Goal: Task Accomplishment & Management: Manage account settings

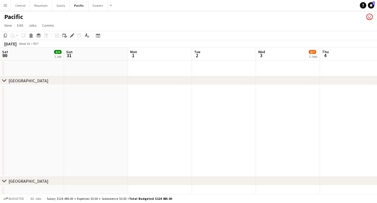
scroll to position [0, 183]
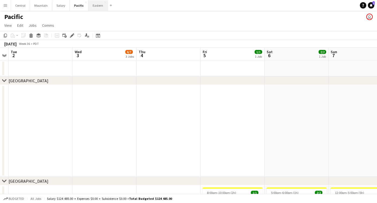
click at [96, 7] on button "Eastern Close" at bounding box center [97, 5] width 19 height 10
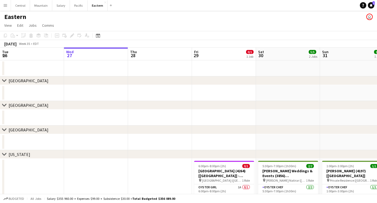
click at [102, 35] on div "Date picker [DATE] [DATE] [DATE] M [DATE] T [DATE] W [DATE] T [DATE] F [DATE] S…" at bounding box center [96, 35] width 12 height 6
click at [98, 35] on icon at bounding box center [98, 35] width 4 height 4
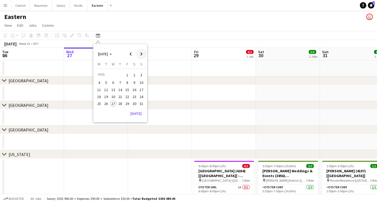
click at [139, 53] on span "Next month" at bounding box center [141, 54] width 11 height 11
click at [127, 89] on span "12" at bounding box center [127, 88] width 6 height 6
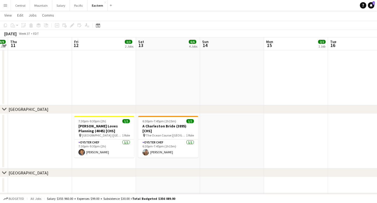
scroll to position [50, 0]
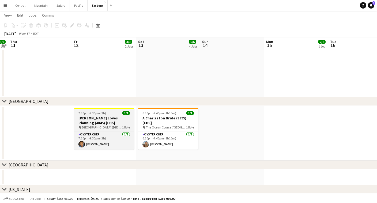
click at [108, 118] on h3 "[PERSON_NAME] Loves Planning (4045) [CHS]" at bounding box center [104, 121] width 60 height 10
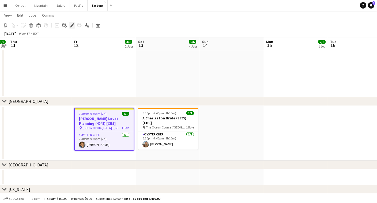
click at [73, 24] on icon "Edit" at bounding box center [72, 25] width 4 height 4
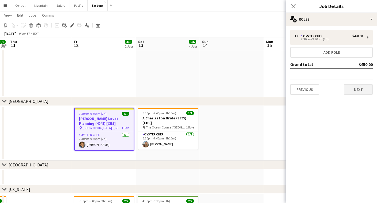
click at [355, 92] on button "Next" at bounding box center [358, 89] width 29 height 11
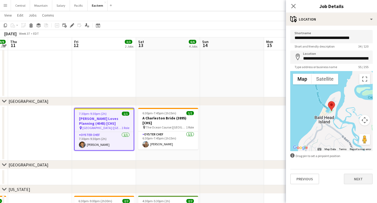
click at [357, 180] on button "Next" at bounding box center [358, 179] width 29 height 11
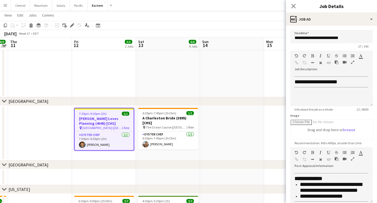
click at [352, 159] on icon "button" at bounding box center [352, 159] width 3 height 4
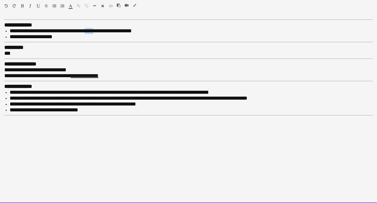
drag, startPoint x: 98, startPoint y: 30, endPoint x: 89, endPoint y: 30, distance: 8.8
click at [89, 30] on span "**********" at bounding box center [71, 30] width 122 height 5
click at [90, 31] on span "**********" at bounding box center [71, 30] width 122 height 5
click at [115, 32] on span "**********" at bounding box center [71, 30] width 122 height 5
drag, startPoint x: 55, startPoint y: 37, endPoint x: 46, endPoint y: 37, distance: 8.8
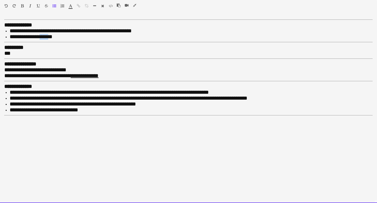
click at [46, 37] on span "**********" at bounding box center [31, 36] width 43 height 5
click at [41, 90] on span "**********" at bounding box center [109, 92] width 199 height 5
drag, startPoint x: 66, startPoint y: 88, endPoint x: 138, endPoint y: 86, distance: 72.8
click at [138, 90] on span "**********" at bounding box center [118, 92] width 216 height 5
click at [80, 3] on div "Standard Heading 1 Heading 2 Heading 3 Heading 4 Heading 5 Heading 6 Heading 7 …" at bounding box center [188, 7] width 377 height 14
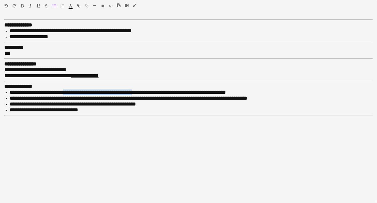
click at [78, 5] on icon "button" at bounding box center [78, 6] width 3 height 4
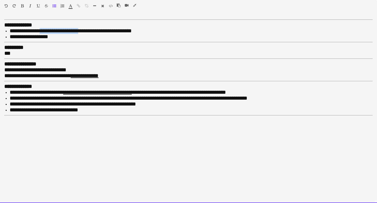
drag, startPoint x: 43, startPoint y: 31, endPoint x: 84, endPoint y: 32, distance: 41.5
click at [84, 32] on span "**********" at bounding box center [71, 30] width 122 height 5
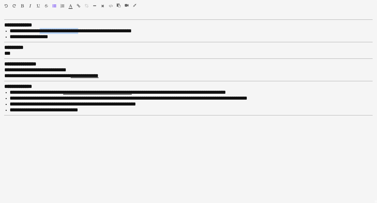
click at [77, 5] on icon "button" at bounding box center [78, 6] width 3 height 4
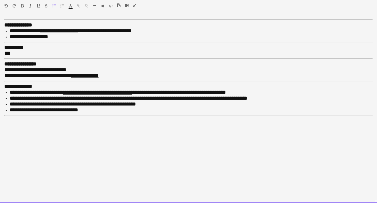
click at [136, 3] on div "Standard Heading 1 Heading 2 Heading 3 Heading 4 Heading 5 Heading 6 Heading 7 …" at bounding box center [188, 7] width 377 height 14
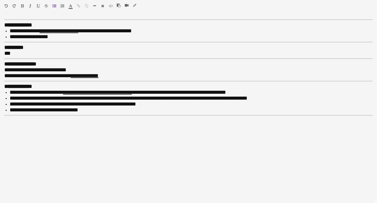
click at [136, 4] on icon "button" at bounding box center [134, 5] width 3 height 4
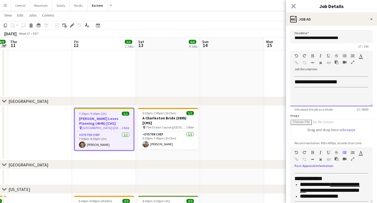
click at [324, 82] on span "**********" at bounding box center [315, 81] width 43 height 5
drag, startPoint x: 364, startPoint y: 82, endPoint x: 293, endPoint y: 80, distance: 70.9
click at [293, 80] on div "**********" at bounding box center [331, 90] width 82 height 32
copy span "**********"
click at [294, 81] on div "**********" at bounding box center [331, 90] width 82 height 32
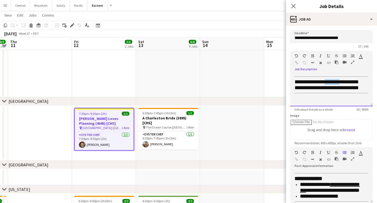
drag, startPoint x: 329, startPoint y: 82, endPoint x: 343, endPoint y: 82, distance: 13.6
click at [343, 82] on span "**********" at bounding box center [326, 81] width 64 height 5
drag, startPoint x: 348, startPoint y: 82, endPoint x: 357, endPoint y: 82, distance: 9.1
click at [357, 82] on span "**********" at bounding box center [327, 81] width 66 height 5
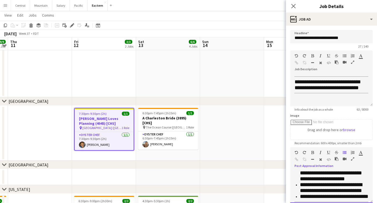
scroll to position [0, 0]
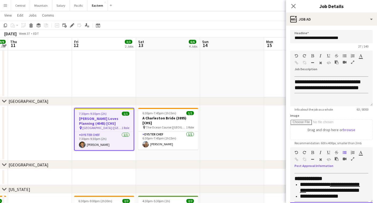
click at [350, 159] on div at bounding box center [346, 160] width 24 height 6
click at [352, 159] on icon "button" at bounding box center [352, 159] width 3 height 4
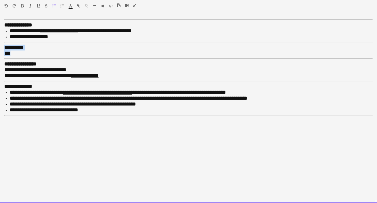
drag, startPoint x: 17, startPoint y: 52, endPoint x: -6, endPoint y: 48, distance: 23.6
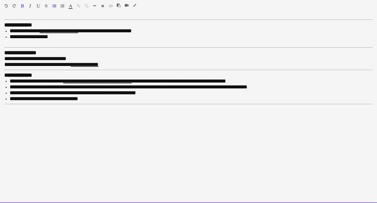
click at [6, 45] on div "**********" at bounding box center [188, 110] width 377 height 186
click at [6, 41] on div at bounding box center [188, 42] width 368 height 5
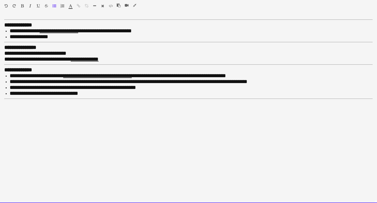
click at [4, 25] on b "**********" at bounding box center [18, 24] width 28 height 5
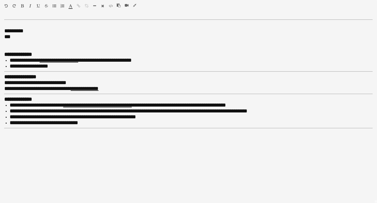
click at [93, 5] on icon "button" at bounding box center [94, 6] width 3 height 4
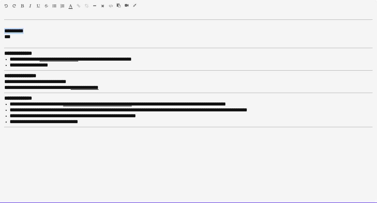
drag, startPoint x: 31, startPoint y: 30, endPoint x: -7, endPoint y: 29, distance: 38.3
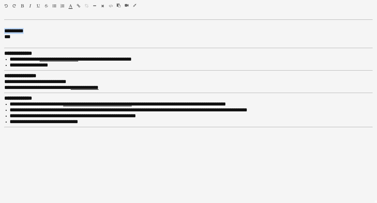
click at [23, 7] on icon "button" at bounding box center [22, 6] width 3 height 4
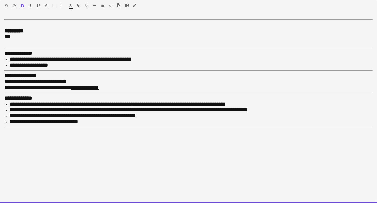
click at [14, 43] on div at bounding box center [188, 43] width 368 height 6
drag, startPoint x: 13, startPoint y: 37, endPoint x: 5, endPoint y: 36, distance: 7.8
click at [5, 36] on span "***" at bounding box center [7, 36] width 6 height 5
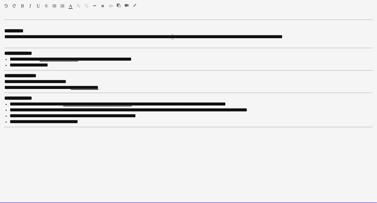
click at [178, 36] on span "**********" at bounding box center [143, 36] width 278 height 5
click at [5, 36] on span "**********" at bounding box center [143, 36] width 278 height 5
click at [57, 7] on div at bounding box center [60, 7] width 16 height 6
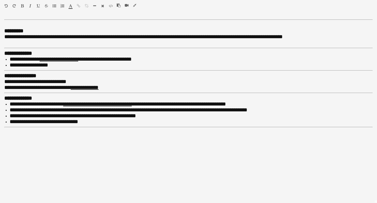
click at [55, 4] on icon "button" at bounding box center [54, 6] width 4 height 4
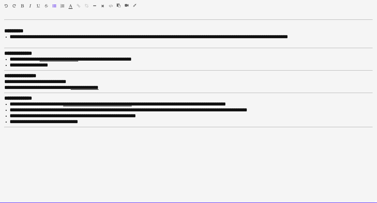
scroll to position [71, 0]
click at [60, 62] on li "**********" at bounding box center [191, 65] width 363 height 6
click at [128, 58] on span "**********" at bounding box center [71, 58] width 122 height 5
click at [105, 63] on span "**********" at bounding box center [68, 64] width 116 height 5
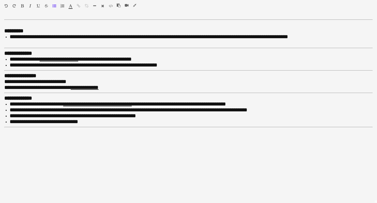
click at [135, 4] on icon "button" at bounding box center [134, 5] width 3 height 4
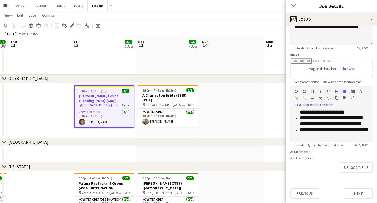
scroll to position [176, 0]
click at [352, 97] on icon "button" at bounding box center [352, 98] width 3 height 4
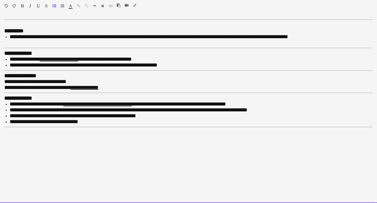
click at [304, 38] on li "**********" at bounding box center [191, 37] width 363 height 6
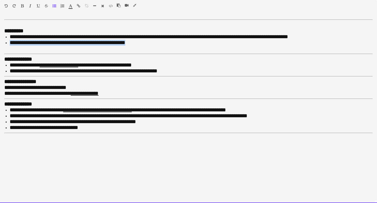
drag, startPoint x: 132, startPoint y: 45, endPoint x: 10, endPoint y: 40, distance: 122.9
click at [10, 40] on li "**********" at bounding box center [191, 43] width 363 height 6
click at [72, 5] on div "******* *******" at bounding box center [72, 7] width 8 height 6
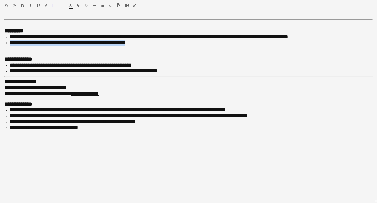
click at [71, 6] on icon "button" at bounding box center [70, 6] width 3 height 4
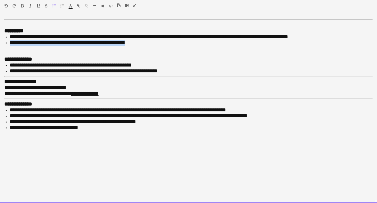
type input "*******"
click at [58, 41] on font "**********" at bounding box center [68, 42] width 116 height 5
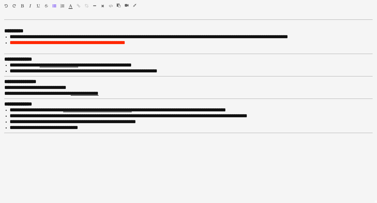
click at [135, 5] on icon "button" at bounding box center [134, 5] width 3 height 4
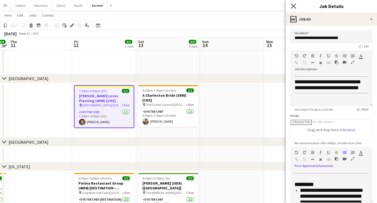
click at [294, 5] on icon at bounding box center [293, 5] width 5 height 5
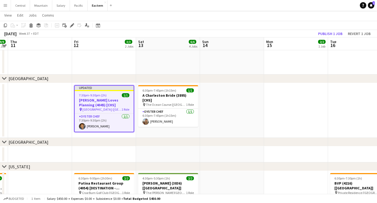
click at [326, 28] on app-toolbar "Copy Paste Paste Command V Paste with crew Command Shift V Paste linked Job [GE…" at bounding box center [188, 25] width 377 height 9
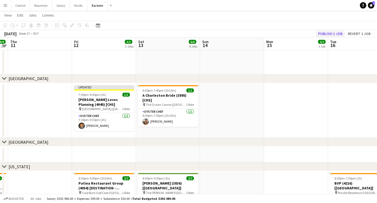
click at [326, 32] on button "Publish 1 job" at bounding box center [330, 33] width 29 height 7
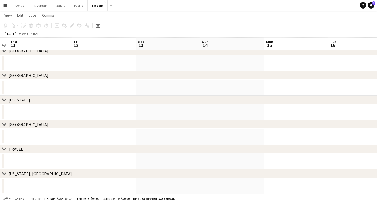
scroll to position [54, 0]
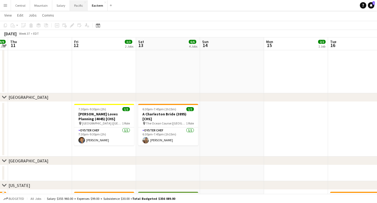
click at [80, 6] on button "Pacific Close" at bounding box center [79, 5] width 18 height 10
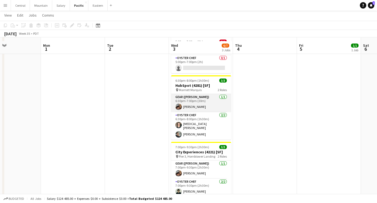
scroll to position [232, 0]
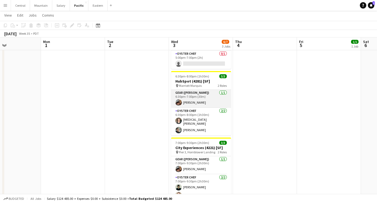
click at [193, 123] on app-card-role "Oyster Chef [DATE] 6:30pm-8:00pm (1h30m) [MEDICAL_DATA][PERSON_NAME] [PERSON_NA…" at bounding box center [201, 122] width 60 height 28
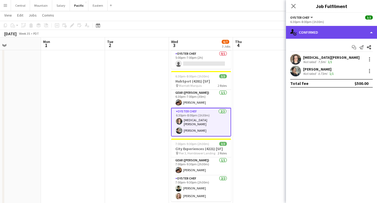
click at [340, 36] on div "single-neutral-actions-check-2 Confirmed" at bounding box center [331, 32] width 91 height 13
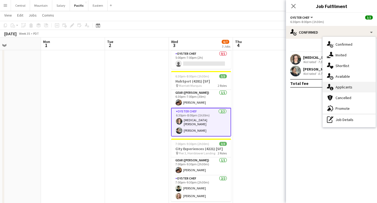
click at [343, 87] on div "single-neutral-actions-information Applicants" at bounding box center [348, 87] width 53 height 11
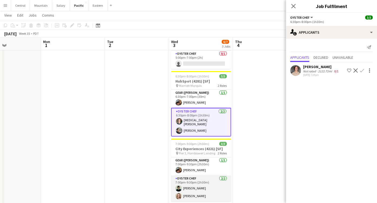
click at [215, 187] on app-card-role "Oyster Chef [DATE] 7:00pm-9:30pm (2h30m) [PERSON_NAME] [PERSON_NAME]" at bounding box center [201, 189] width 60 height 26
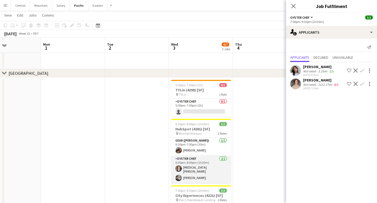
scroll to position [174, 0]
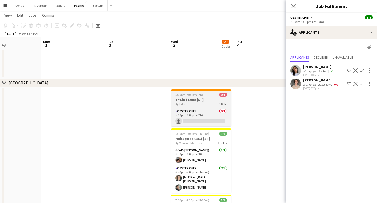
click at [208, 102] on div "pin TYLin 1 Role" at bounding box center [201, 104] width 60 height 4
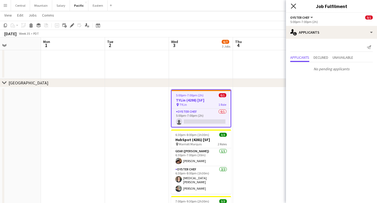
click at [294, 6] on icon at bounding box center [293, 5] width 5 height 5
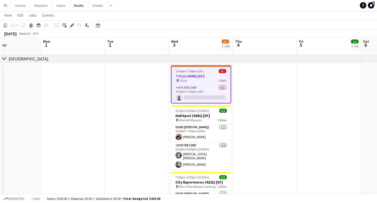
scroll to position [198, 0]
click at [71, 25] on icon at bounding box center [71, 25] width 3 height 3
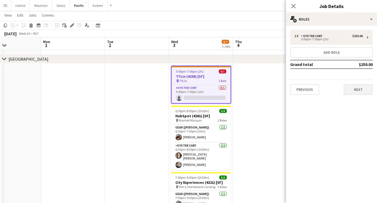
click at [354, 89] on button "Next" at bounding box center [358, 89] width 29 height 11
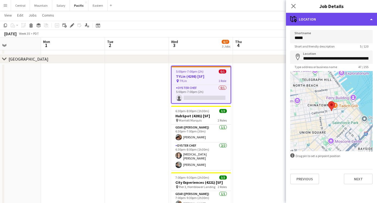
click at [329, 17] on div "maps-pin-1 Location" at bounding box center [331, 19] width 91 height 13
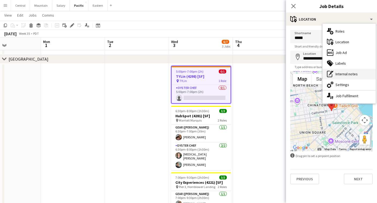
click at [339, 77] on div "pen-write Internal notes" at bounding box center [348, 74] width 53 height 11
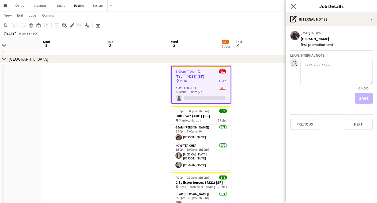
click at [292, 7] on icon at bounding box center [293, 5] width 5 height 5
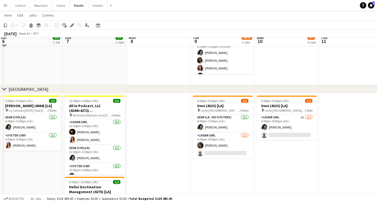
scroll to position [100, 0]
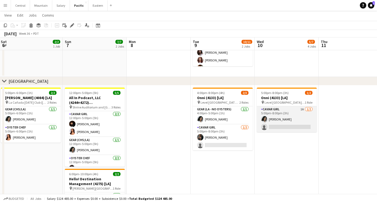
click at [268, 111] on app-card-role "Caviar Girl 1A [DATE] 5:00pm-8:00pm (3h) [PERSON_NAME] single-neutral-actions" at bounding box center [287, 119] width 60 height 26
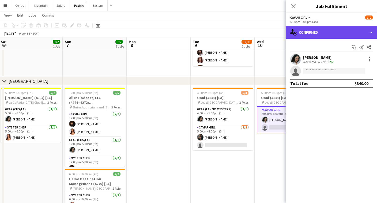
click at [323, 31] on div "single-neutral-actions-check-2 Confirmed" at bounding box center [331, 32] width 91 height 13
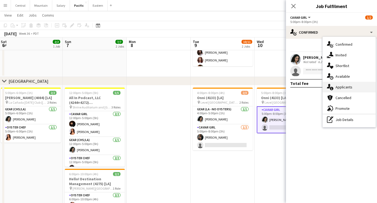
click at [330, 87] on icon at bounding box center [328, 86] width 3 height 5
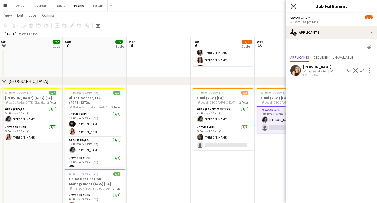
click at [295, 6] on icon "Close pop-in" at bounding box center [293, 5] width 5 height 5
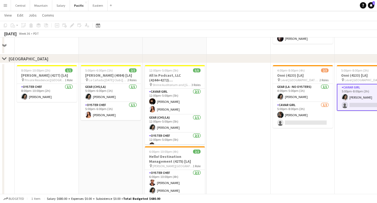
scroll to position [13, 0]
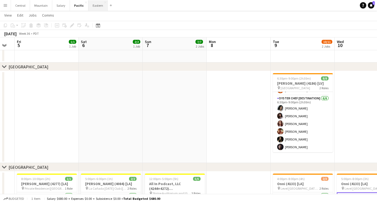
click at [94, 6] on button "Eastern Close" at bounding box center [97, 5] width 19 height 10
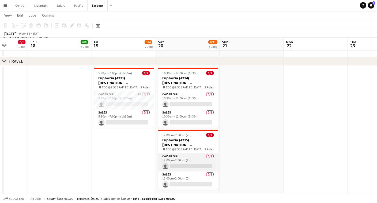
scroll to position [474, 0]
click at [138, 106] on app-card-role "Caviar Girl 1A 0/1 5:30pm-7:00pm (1h30m) single-neutral-actions" at bounding box center [124, 101] width 60 height 18
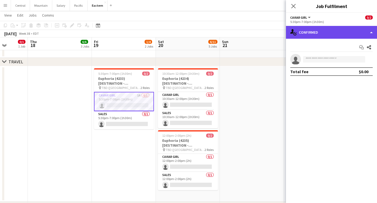
click at [327, 37] on div "single-neutral-actions-check-2 Confirmed" at bounding box center [331, 32] width 91 height 13
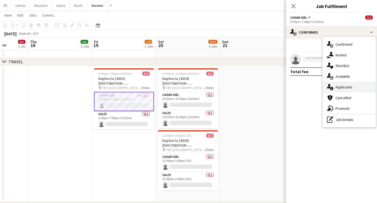
click at [348, 89] on div "single-neutral-actions-information Applicants" at bounding box center [348, 87] width 53 height 11
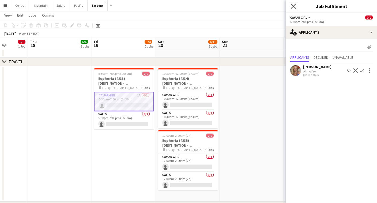
click at [291, 6] on icon "Close pop-in" at bounding box center [293, 5] width 5 height 5
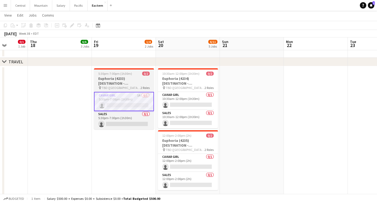
click at [134, 82] on h3 "Euphoria (4233) [DESTINATION - [GEOGRAPHIC_DATA], [GEOGRAPHIC_DATA]]" at bounding box center [124, 81] width 60 height 10
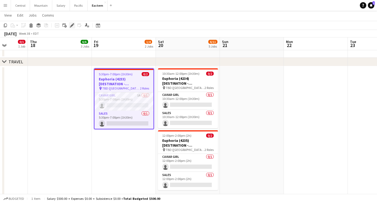
click at [70, 25] on icon "Edit" at bounding box center [72, 25] width 4 height 4
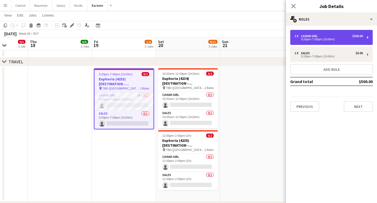
click at [325, 39] on div "5:30pm-7:00pm (1h30m)" at bounding box center [328, 39] width 68 height 3
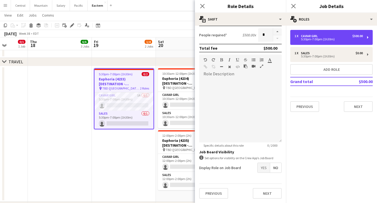
scroll to position [105, 0]
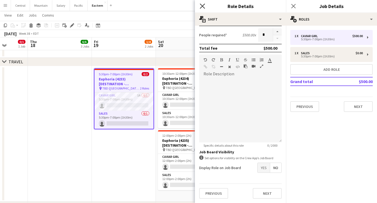
click at [201, 7] on icon at bounding box center [202, 5] width 5 height 5
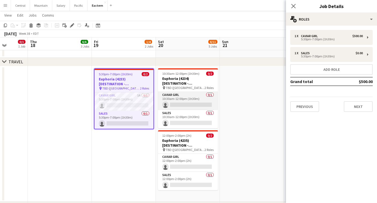
click at [180, 102] on app-card-role "Caviar Girl [DEMOGRAPHIC_DATA]/1 10:30am-12:00pm (1h30m) single-neutral-actions" at bounding box center [188, 101] width 60 height 18
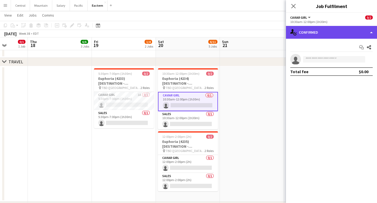
click at [318, 38] on div "single-neutral-actions-check-2 Confirmed" at bounding box center [331, 32] width 91 height 13
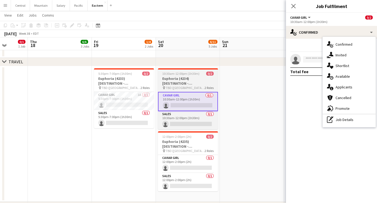
click at [184, 75] on span "10:30am-12:00pm (1h30m)" at bounding box center [180, 74] width 37 height 4
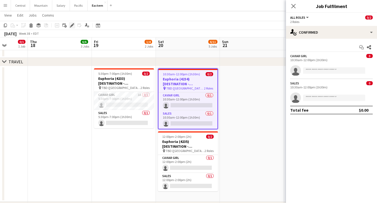
click at [71, 26] on icon at bounding box center [71, 25] width 3 height 3
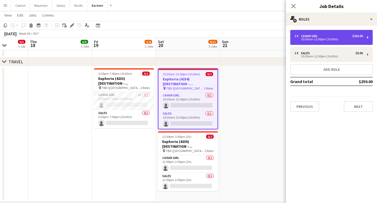
click at [314, 38] on div "10:30am-12:00pm (1h30m)" at bounding box center [328, 39] width 68 height 3
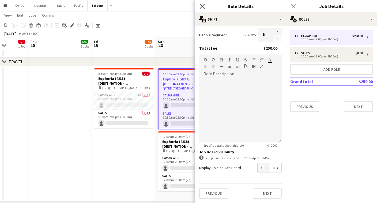
click at [201, 8] on icon "Close pop-in" at bounding box center [202, 5] width 5 height 5
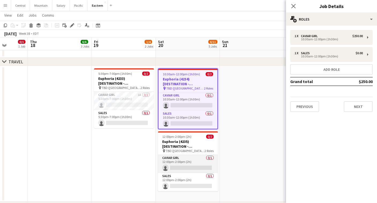
click at [188, 162] on app-card-role "Caviar Girl [DEMOGRAPHIC_DATA]/1 12:00pm-2:00pm (2h) single-neutral-actions" at bounding box center [188, 164] width 60 height 18
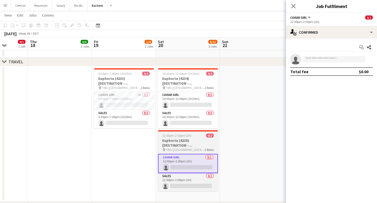
click at [199, 139] on h3 "Euphoria (4235) [DESTINATION - [GEOGRAPHIC_DATA], [GEOGRAPHIC_DATA]]" at bounding box center [188, 143] width 60 height 10
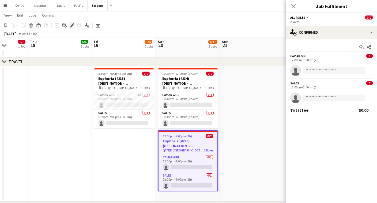
click at [73, 26] on icon "Edit" at bounding box center [72, 25] width 4 height 4
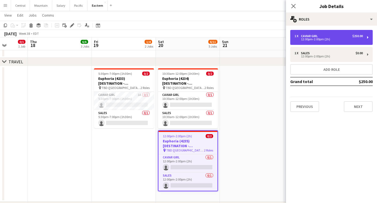
click at [327, 37] on div "1 x Caviar Girl $250.00" at bounding box center [328, 36] width 68 height 4
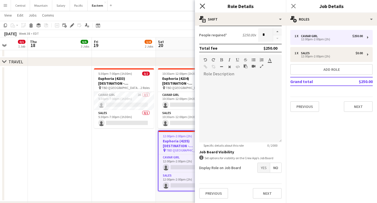
click at [203, 5] on icon at bounding box center [202, 5] width 5 height 5
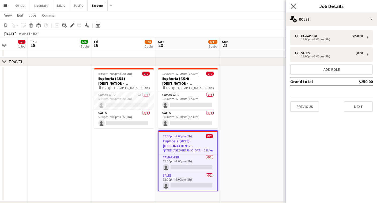
click at [294, 6] on icon at bounding box center [293, 5] width 5 height 5
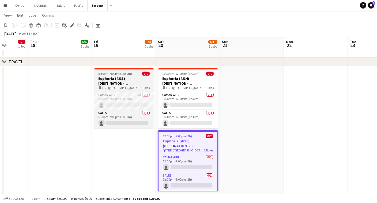
click at [117, 82] on h3 "Euphoria (4233) [DESTINATION - [GEOGRAPHIC_DATA], [GEOGRAPHIC_DATA]]" at bounding box center [124, 81] width 60 height 10
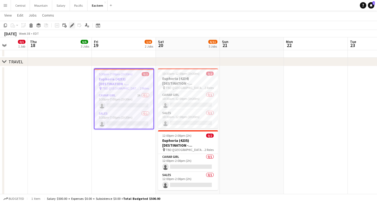
click at [72, 25] on icon at bounding box center [71, 25] width 3 height 3
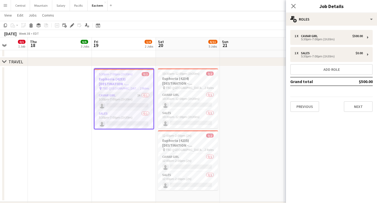
click at [135, 106] on app-card-role "Caviar Girl 2A 0/1 5:30pm-7:00pm (1h30m) single-neutral-actions" at bounding box center [123, 102] width 59 height 18
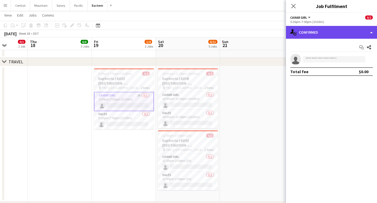
click at [346, 35] on div "single-neutral-actions-check-2 Confirmed" at bounding box center [331, 32] width 91 height 13
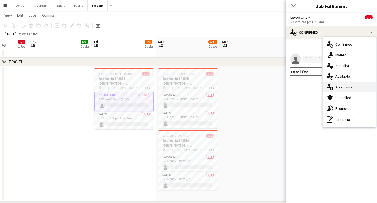
click at [346, 87] on div "single-neutral-actions-information Applicants" at bounding box center [348, 87] width 53 height 11
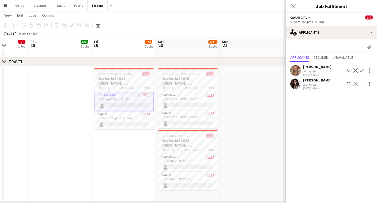
click at [355, 71] on app-icon "Decline" at bounding box center [355, 70] width 4 height 4
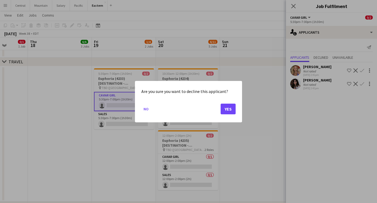
click at [279, 67] on div at bounding box center [188, 101] width 377 height 203
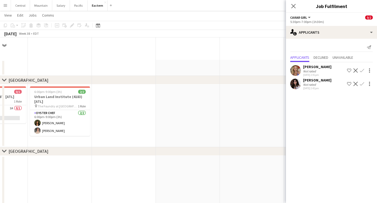
scroll to position [474, 0]
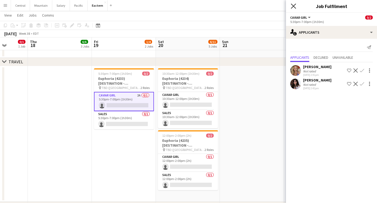
click at [293, 5] on icon "Close pop-in" at bounding box center [293, 5] width 5 height 5
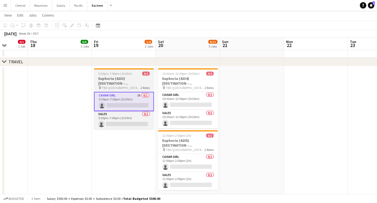
click at [113, 85] on h3 "Euphoria (4233) [DESTINATION - [GEOGRAPHIC_DATA], [GEOGRAPHIC_DATA]]" at bounding box center [124, 81] width 60 height 10
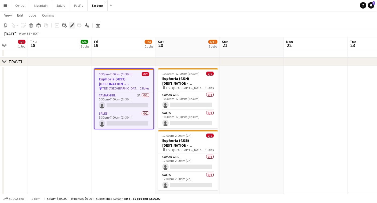
click at [73, 26] on icon "Edit" at bounding box center [72, 25] width 4 height 4
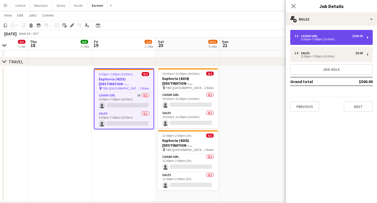
click at [310, 38] on div "5:30pm-7:00pm (1h30m)" at bounding box center [328, 39] width 68 height 3
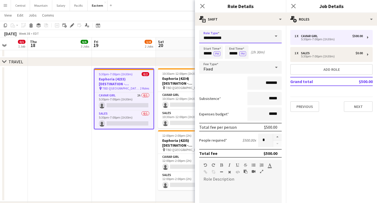
click at [247, 34] on input "**********" at bounding box center [240, 36] width 82 height 13
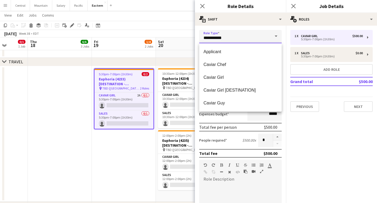
scroll to position [0, 0]
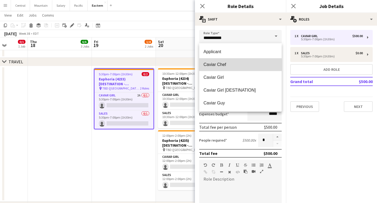
click at [227, 67] on span "Caviar Chef" at bounding box center [240, 64] width 74 height 5
type input "**********"
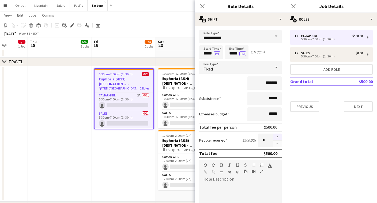
click at [277, 138] on button "button" at bounding box center [277, 137] width 9 height 7
type input "*"
click at [202, 7] on icon at bounding box center [202, 5] width 5 height 5
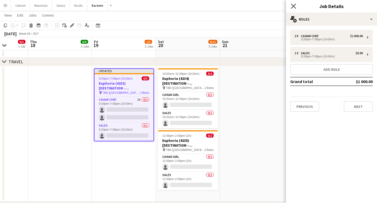
click at [293, 6] on icon at bounding box center [293, 5] width 5 height 5
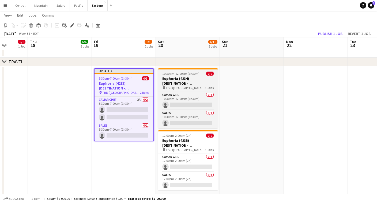
click at [180, 79] on h3 "Euphoria (4234) [DESTINATION - [GEOGRAPHIC_DATA], [GEOGRAPHIC_DATA]]" at bounding box center [188, 81] width 60 height 10
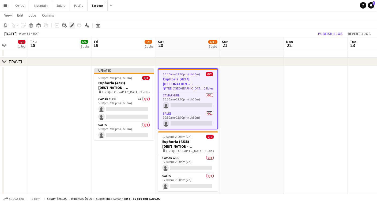
click at [73, 26] on icon "Edit" at bounding box center [72, 25] width 4 height 4
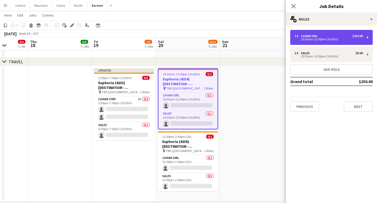
click at [307, 43] on div "1 x Caviar Girl $250.00 10:30am-12:00pm (1h30m)" at bounding box center [331, 37] width 82 height 15
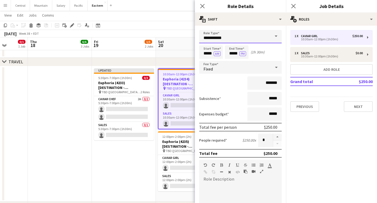
click at [240, 37] on input "**********" at bounding box center [240, 36] width 82 height 13
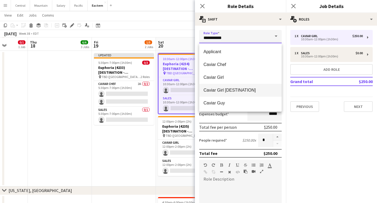
scroll to position [490, 0]
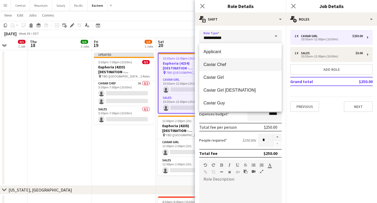
click at [222, 67] on span "Caviar Chef" at bounding box center [240, 64] width 74 height 5
type input "**********"
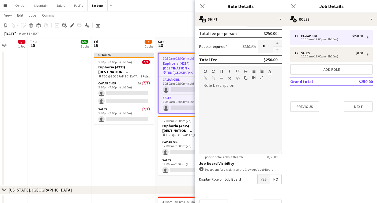
scroll to position [85, 0]
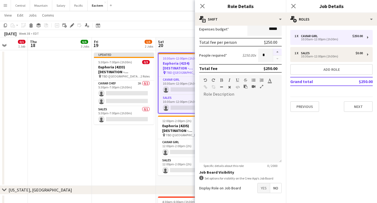
click at [276, 52] on button "button" at bounding box center [277, 52] width 9 height 7
type input "*"
click at [203, 7] on icon "Close pop-in" at bounding box center [202, 5] width 5 height 5
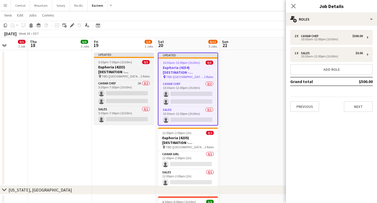
click at [117, 58] on div at bounding box center [124, 57] width 60 height 1
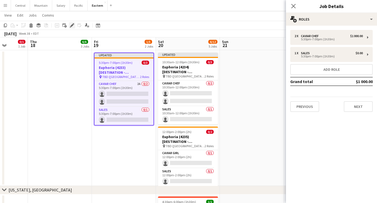
click at [71, 24] on icon "Edit" at bounding box center [72, 25] width 4 height 4
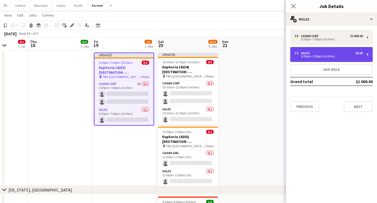
click at [301, 55] on div "5:30pm-7:00pm (1h30m)" at bounding box center [328, 56] width 68 height 3
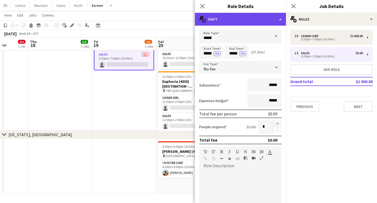
scroll to position [0, 0]
click at [240, 18] on div "multiple-actions-text Shift" at bounding box center [240, 19] width 91 height 13
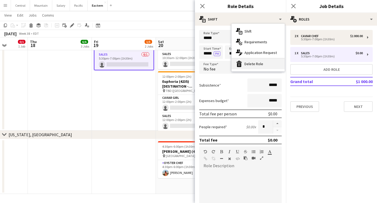
click at [244, 62] on div "bin-2 Delete Role" at bounding box center [257, 64] width 53 height 11
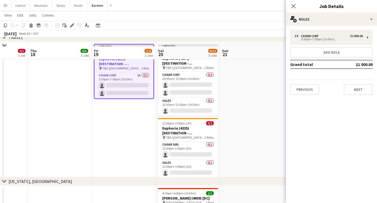
scroll to position [495, 0]
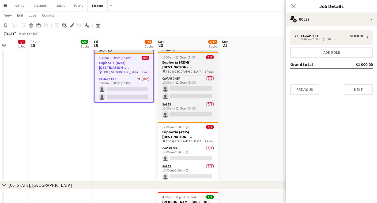
click at [180, 61] on h3 "Euphoria (4234) [DESTINATION - [GEOGRAPHIC_DATA], [GEOGRAPHIC_DATA]]" at bounding box center [188, 65] width 60 height 10
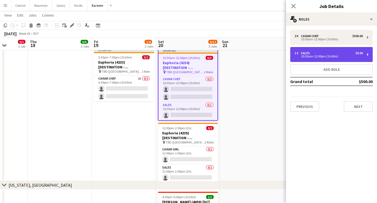
click at [305, 55] on div "10:30am-12:00pm (1h30m)" at bounding box center [328, 56] width 68 height 3
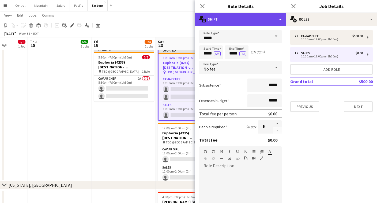
click at [207, 19] on div "multiple-actions-text Shift" at bounding box center [240, 19] width 91 height 13
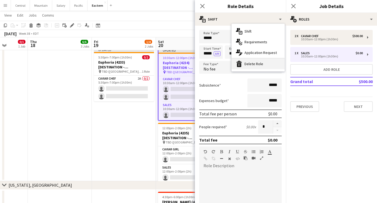
click at [243, 66] on div "bin-2 Delete Role" at bounding box center [257, 64] width 53 height 11
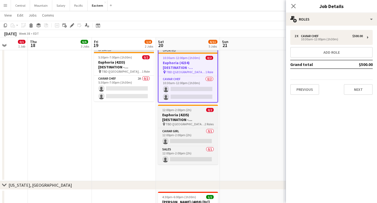
click at [180, 120] on h3 "Euphoria (4235) [DESTINATION - [GEOGRAPHIC_DATA], [GEOGRAPHIC_DATA]]" at bounding box center [188, 118] width 60 height 10
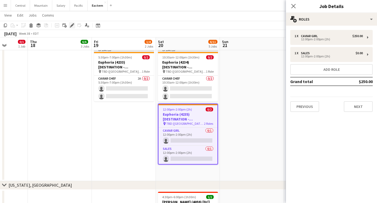
click at [73, 25] on icon at bounding box center [71, 25] width 3 height 3
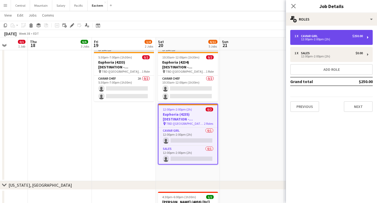
click at [307, 42] on div "1 x Caviar Girl $250.00 12:00pm-2:00pm (2h)" at bounding box center [331, 37] width 82 height 15
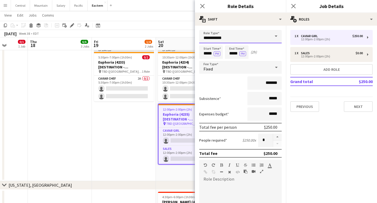
click at [264, 37] on input "**********" at bounding box center [240, 36] width 82 height 13
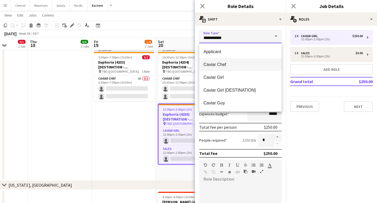
scroll to position [0, 0]
click at [246, 65] on span "Caviar Chef" at bounding box center [240, 64] width 74 height 5
type input "**********"
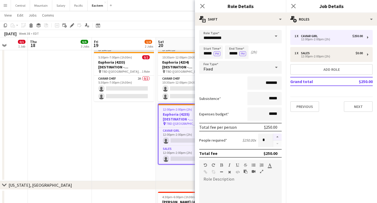
click at [276, 138] on button "button" at bounding box center [277, 137] width 9 height 7
type input "*"
click at [203, 6] on icon "Close pop-in" at bounding box center [202, 5] width 5 height 5
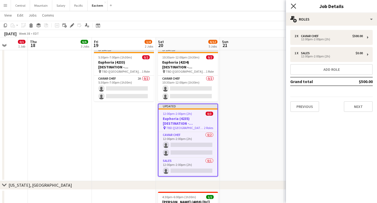
click at [294, 5] on icon at bounding box center [293, 5] width 5 height 5
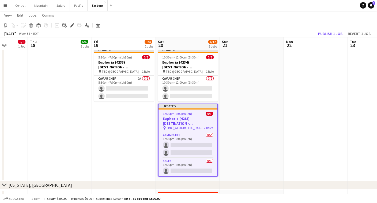
click at [176, 118] on h3 "Euphoria (4235) [DESTINATION - [GEOGRAPHIC_DATA], [GEOGRAPHIC_DATA]]" at bounding box center [187, 121] width 59 height 10
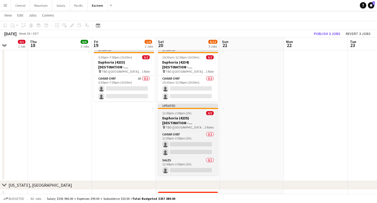
click at [176, 118] on h3 "Euphoria (4235) [DESTINATION - [GEOGRAPHIC_DATA], [GEOGRAPHIC_DATA]]" at bounding box center [188, 121] width 60 height 10
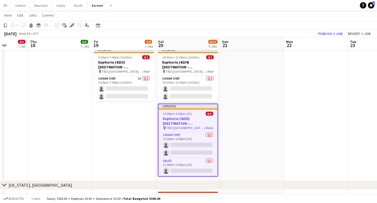
click at [71, 25] on icon "Edit" at bounding box center [72, 25] width 4 height 4
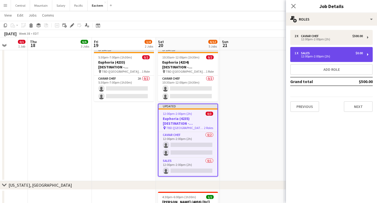
click at [296, 53] on div "1 x" at bounding box center [297, 53] width 6 height 4
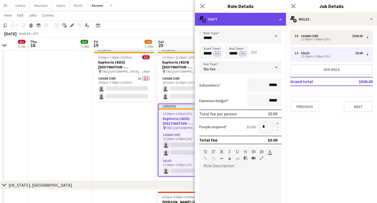
click at [267, 25] on div "multiple-actions-text Shift" at bounding box center [240, 19] width 91 height 13
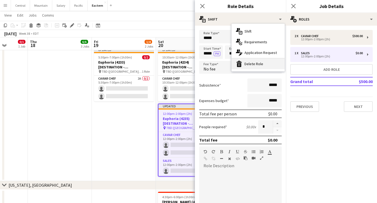
click at [264, 67] on div "bin-2 Delete Role" at bounding box center [257, 64] width 53 height 11
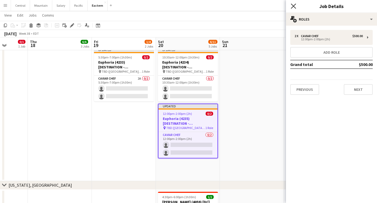
click at [295, 5] on icon "Close pop-in" at bounding box center [293, 5] width 5 height 5
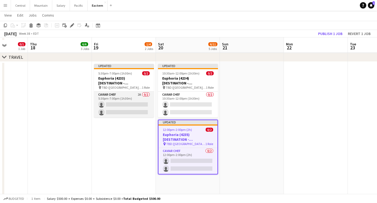
scroll to position [477, 0]
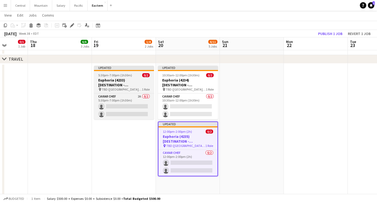
click at [125, 85] on h3 "Euphoria (4233) [DESTINATION - [GEOGRAPHIC_DATA], [GEOGRAPHIC_DATA]]" at bounding box center [124, 83] width 60 height 10
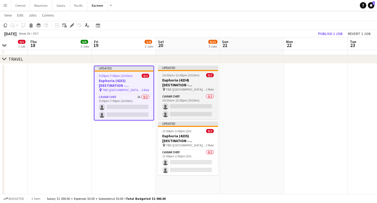
click at [169, 83] on h3 "Euphoria (4234) [DESTINATION - [GEOGRAPHIC_DATA], [GEOGRAPHIC_DATA]]" at bounding box center [188, 83] width 60 height 10
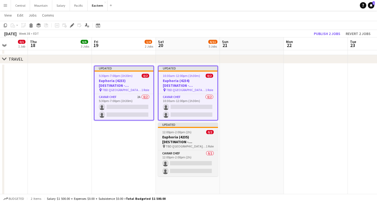
click at [171, 144] on h3 "Euphoria (4235) [DESTINATION - [GEOGRAPHIC_DATA], [GEOGRAPHIC_DATA]]" at bounding box center [188, 140] width 60 height 10
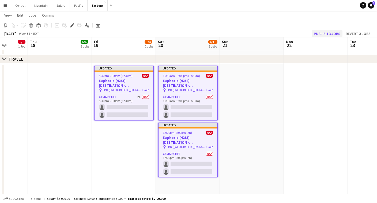
click at [319, 32] on button "Publish 3 jobs" at bounding box center [326, 33] width 31 height 7
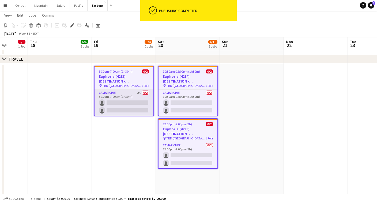
click at [119, 94] on app-card-role "Caviar Chef 2A 0/2 5:30pm-7:00pm (1h30m) single-neutral-actions single-neutral-…" at bounding box center [123, 103] width 59 height 26
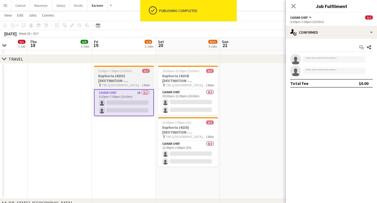
click at [116, 77] on h3 "Euphoria (4233) [DESTINATION - [GEOGRAPHIC_DATA], [GEOGRAPHIC_DATA]]" at bounding box center [124, 79] width 60 height 10
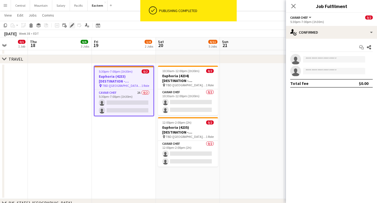
click at [73, 25] on icon at bounding box center [71, 25] width 3 height 3
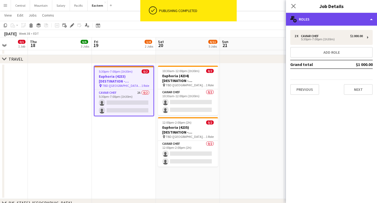
click at [314, 25] on div "multiple-users-add Roles" at bounding box center [331, 19] width 91 height 13
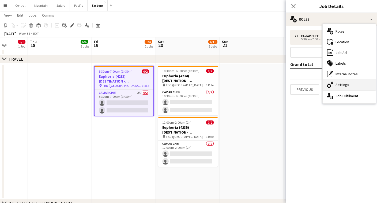
click at [335, 84] on div "cog-double-3 Settings" at bounding box center [348, 84] width 53 height 11
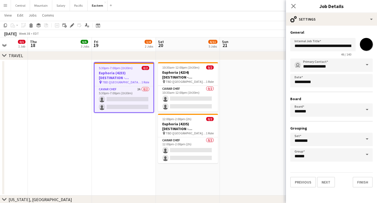
scroll to position [480, 0]
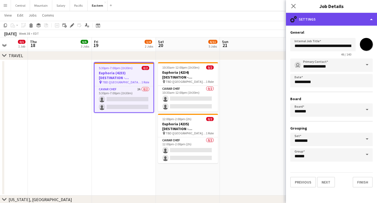
click at [300, 17] on div "cog-double-3 Settings" at bounding box center [331, 19] width 91 height 13
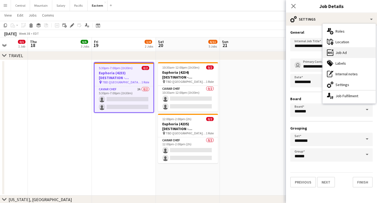
click at [335, 53] on div "ads-window Job Ad" at bounding box center [348, 52] width 53 height 11
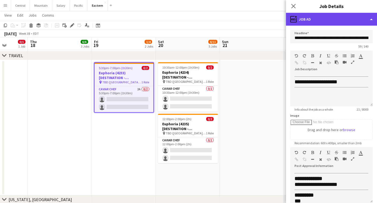
click at [322, 20] on div "ads-window Job Ad" at bounding box center [331, 19] width 91 height 13
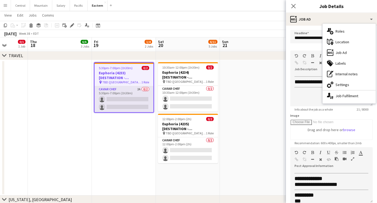
click at [147, 88] on app-card-role "Caviar Chef 2A 0/2 5:30pm-7:00pm (1h30m) single-neutral-actions single-neutral-…" at bounding box center [123, 99] width 59 height 26
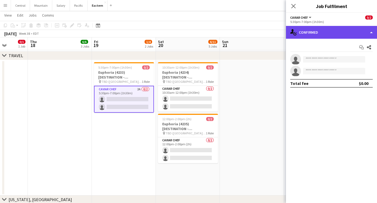
click at [334, 29] on div "single-neutral-actions-check-2 Confirmed" at bounding box center [331, 32] width 91 height 13
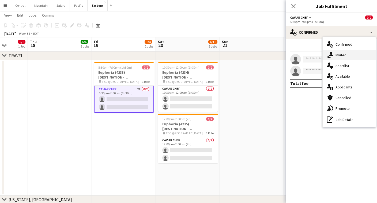
click at [338, 55] on div "single-neutral-actions-share-1 Invited" at bounding box center [348, 55] width 53 height 11
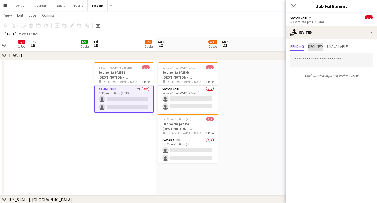
click at [317, 45] on span "Declined" at bounding box center [315, 47] width 15 height 4
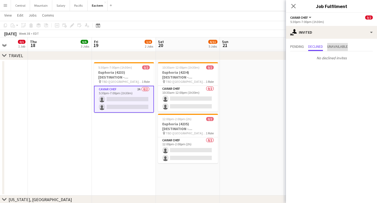
click at [337, 45] on span "Unavailable" at bounding box center [337, 47] width 21 height 4
click at [315, 45] on span "Declined" at bounding box center [315, 47] width 15 height 4
click at [296, 43] on span "Pending" at bounding box center [297, 47] width 14 height 8
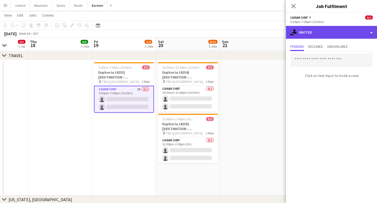
click at [301, 31] on div "single-neutral-actions-share-1 Invited" at bounding box center [331, 32] width 91 height 13
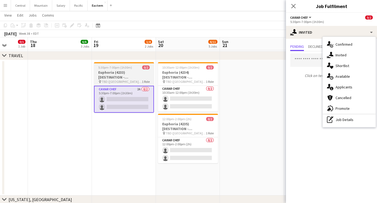
click at [115, 70] on h3 "Euphoria (4233) [DESTINATION - [GEOGRAPHIC_DATA], [GEOGRAPHIC_DATA]]" at bounding box center [124, 75] width 60 height 10
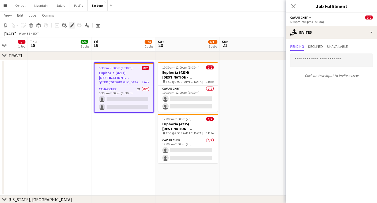
click at [69, 25] on div "Edit" at bounding box center [72, 25] width 6 height 6
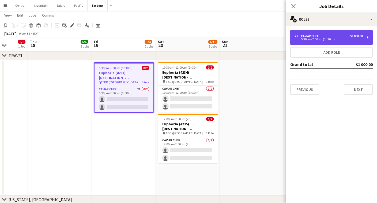
click at [319, 34] on div "Caviar Chef" at bounding box center [311, 36] width 20 height 4
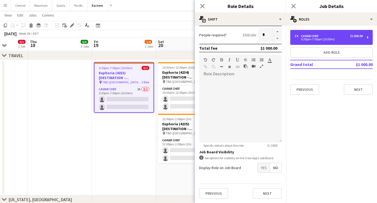
scroll to position [105, 0]
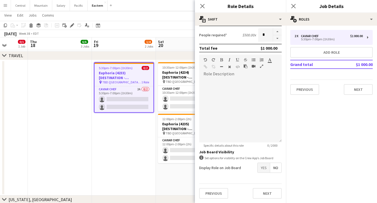
click at [264, 169] on span "Yes" at bounding box center [263, 168] width 12 height 10
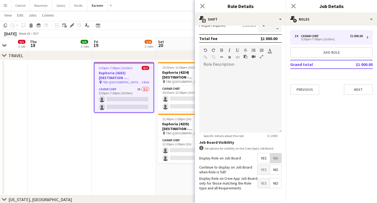
click at [274, 161] on span "No" at bounding box center [275, 159] width 11 height 10
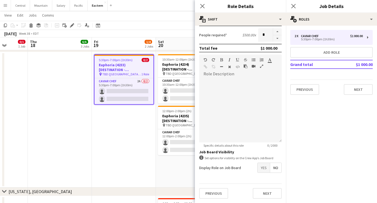
scroll to position [492, 0]
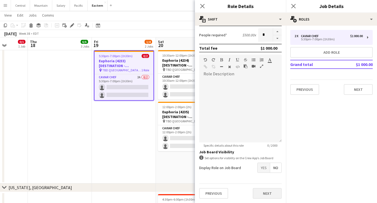
click at [268, 193] on button "Next" at bounding box center [267, 193] width 29 height 11
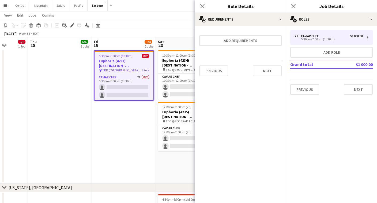
scroll to position [0, 0]
click at [265, 81] on mat-expansion-panel "medal-empty Requirements Add requirements Previous Next" at bounding box center [240, 115] width 91 height 178
click at [265, 70] on button "Next" at bounding box center [267, 71] width 29 height 11
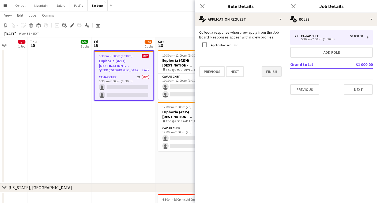
click at [267, 68] on button "Finish" at bounding box center [271, 71] width 20 height 11
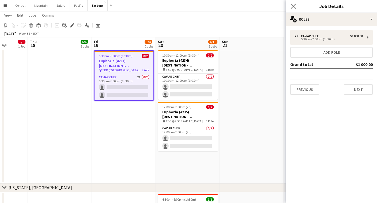
click at [293, 3] on app-icon "Close pop-in" at bounding box center [293, 6] width 8 height 8
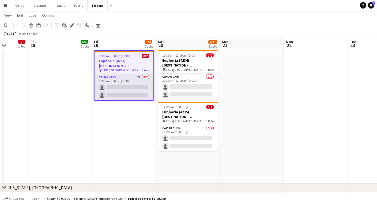
click at [129, 83] on app-card-role "Caviar Chef 2A 0/2 5:30pm-7:00pm (1h30m) single-neutral-actions single-neutral-…" at bounding box center [123, 87] width 59 height 26
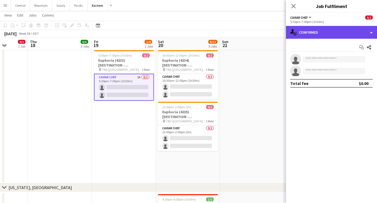
click at [319, 30] on div "single-neutral-actions-check-2 Confirmed" at bounding box center [331, 32] width 91 height 13
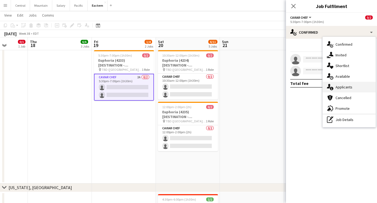
click at [343, 92] on div "single-neutral-actions-information Applicants" at bounding box center [348, 87] width 53 height 11
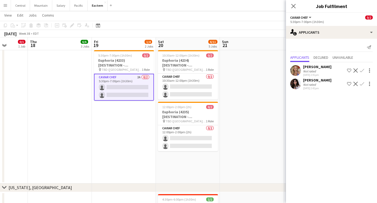
click at [356, 71] on app-icon "Decline" at bounding box center [355, 70] width 4 height 4
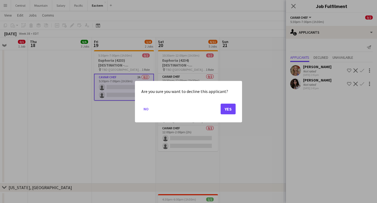
click at [252, 102] on div at bounding box center [188, 101] width 377 height 203
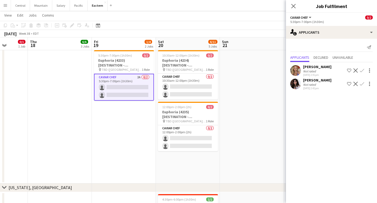
scroll to position [492, 0]
click at [293, 5] on icon "Close pop-in" at bounding box center [293, 5] width 5 height 5
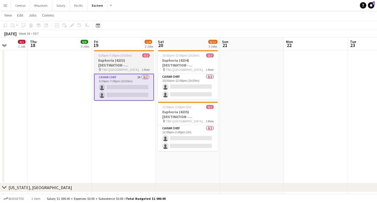
click at [126, 57] on span "5:30pm-7:00pm (1h30m)" at bounding box center [115, 56] width 34 height 4
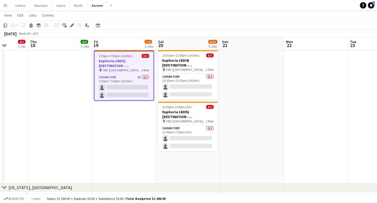
click at [6, 27] on icon "Copy" at bounding box center [5, 25] width 4 height 4
click at [124, 139] on app-date-cell "5:30pm-7:00pm (1h30m) 0/2 Euphoria (4233) [DESTINATION - [GEOGRAPHIC_DATA], [GE…" at bounding box center [124, 116] width 64 height 136
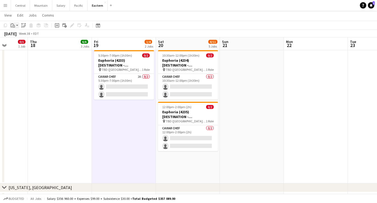
click at [15, 25] on icon "Paste" at bounding box center [13, 25] width 4 height 4
click at [16, 36] on link "Paste Command V" at bounding box center [35, 35] width 42 height 5
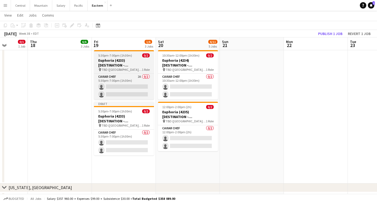
click at [120, 57] on span "5:30pm-7:00pm (1h30m)" at bounding box center [115, 56] width 34 height 4
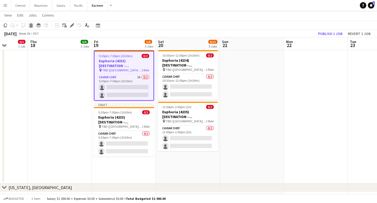
click at [33, 26] on icon "Delete" at bounding box center [31, 25] width 4 height 4
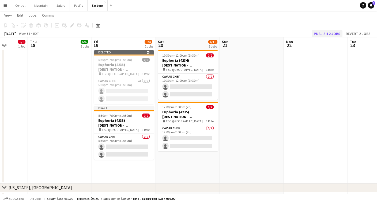
click at [321, 33] on button "Publish 2 jobs" at bounding box center [326, 33] width 31 height 7
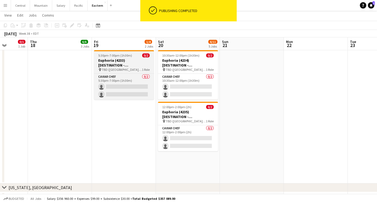
click at [114, 63] on h3 "Euphoria (4233) [DESTINATION - [GEOGRAPHIC_DATA], [GEOGRAPHIC_DATA]]" at bounding box center [124, 63] width 60 height 10
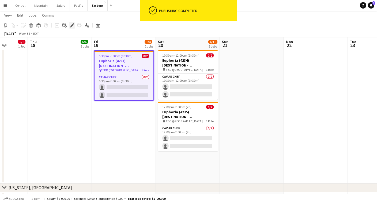
click at [73, 27] on icon "Edit" at bounding box center [72, 25] width 4 height 4
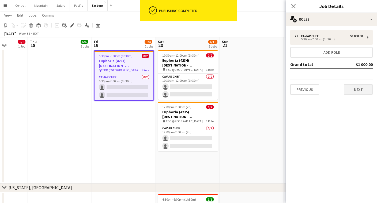
click at [361, 89] on button "Next" at bounding box center [358, 89] width 29 height 11
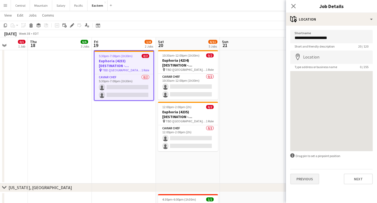
click at [304, 180] on button "Previous" at bounding box center [304, 179] width 29 height 11
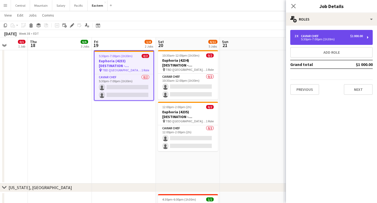
click at [318, 33] on div "2 x Caviar Chef $1 000.00 5:30pm-7:00pm (1h30m)" at bounding box center [331, 37] width 82 height 15
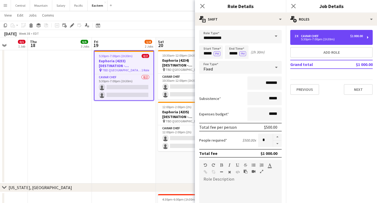
scroll to position [0, 0]
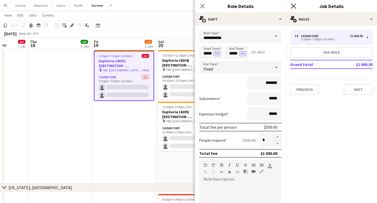
click at [292, 6] on icon "Close pop-in" at bounding box center [293, 5] width 5 height 5
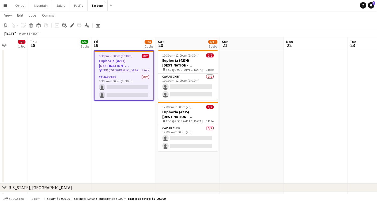
click at [231, 85] on app-date-cell at bounding box center [252, 116] width 64 height 136
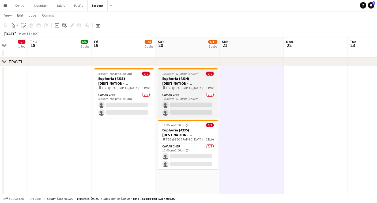
scroll to position [472, 0]
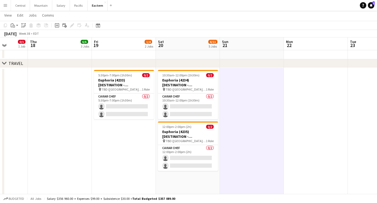
click at [120, 153] on app-date-cell "5:30pm-7:00pm (1h30m) 0/2 Euphoria (4233) [DESTINATION - [GEOGRAPHIC_DATA], [GE…" at bounding box center [124, 136] width 64 height 136
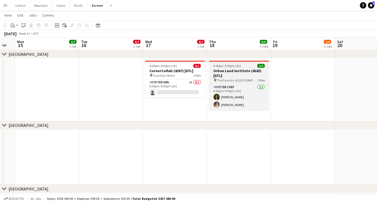
scroll to position [0, 170]
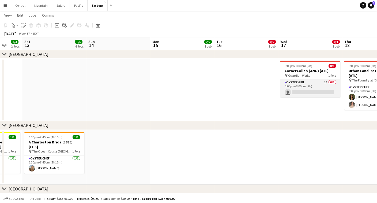
click at [290, 89] on app-card-role "Oyster Girl 1A 0/1 6:00pm-8:00pm (2h) single-neutral-actions" at bounding box center [310, 88] width 60 height 18
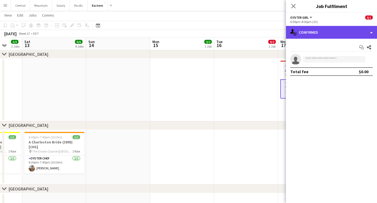
click at [340, 31] on div "single-neutral-actions-check-2 Confirmed" at bounding box center [331, 32] width 91 height 13
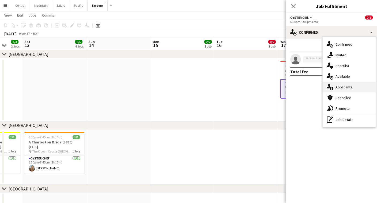
click at [332, 87] on icon at bounding box center [331, 88] width 3 height 3
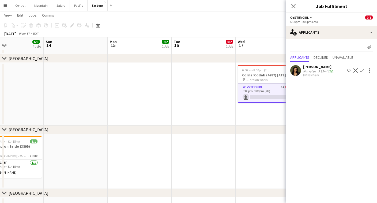
scroll to position [0, 219]
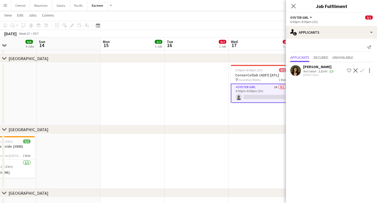
click at [361, 70] on app-icon "Confirm" at bounding box center [362, 70] width 4 height 4
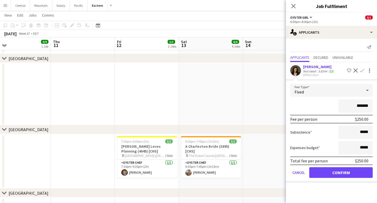
scroll to position [0, 218]
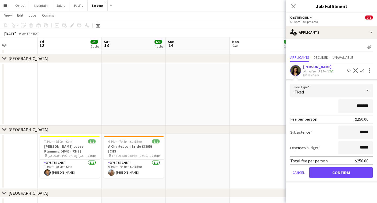
click at [333, 173] on button "Confirm" at bounding box center [340, 172] width 63 height 11
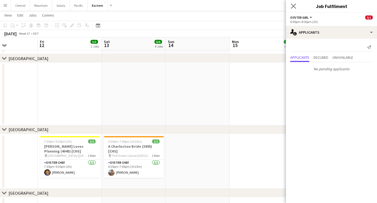
click at [293, 3] on app-icon "Close pop-in" at bounding box center [293, 6] width 8 height 8
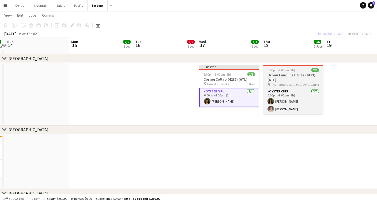
scroll to position [0, 191]
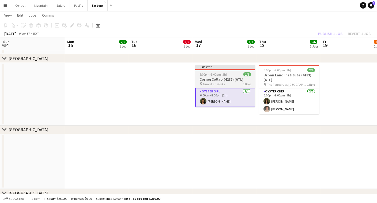
click at [222, 82] on span "Guardian Works" at bounding box center [214, 84] width 22 height 4
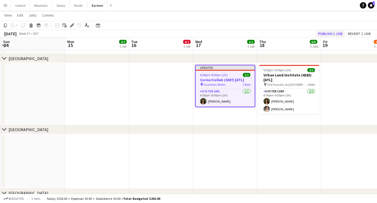
click at [339, 32] on button "Publish 1 job" at bounding box center [330, 33] width 29 height 7
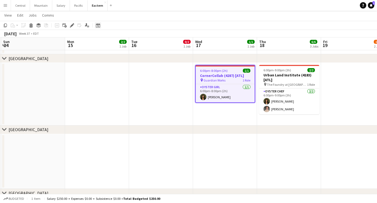
click at [101, 27] on div "Date picker" at bounding box center [98, 25] width 6 height 6
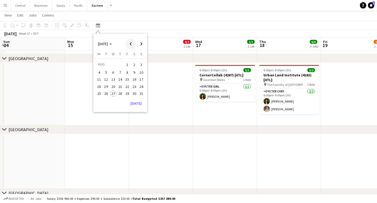
click at [130, 42] on span "Previous month" at bounding box center [130, 44] width 11 height 11
click at [138, 42] on span "Next month" at bounding box center [141, 44] width 11 height 11
click at [113, 73] on span "3" at bounding box center [113, 71] width 6 height 6
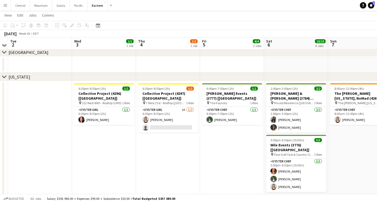
scroll to position [163, 0]
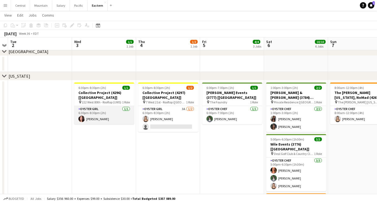
click at [108, 110] on app-card-role "Oyster Girl [DEMOGRAPHIC_DATA][DATE] 6:30pm-8:30pm (2h) [PERSON_NAME]" at bounding box center [104, 115] width 60 height 18
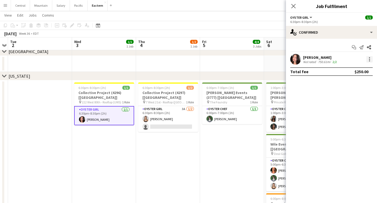
click at [369, 59] on div at bounding box center [369, 59] width 6 height 6
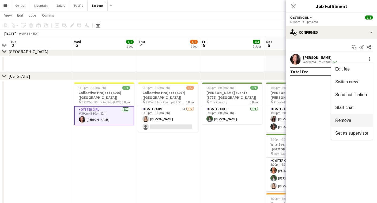
click at [344, 122] on span "Remove" at bounding box center [343, 120] width 16 height 5
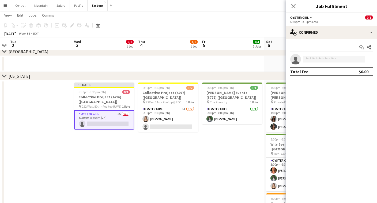
click at [90, 111] on app-card-role "Oyster Girl 1A 0/1 6:30pm-8:30pm (2h) single-neutral-actions" at bounding box center [104, 119] width 60 height 19
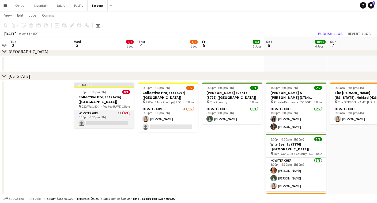
click at [90, 111] on app-card-role "Oyster Girl 1A 0/1 6:30pm-8:30pm (2h) single-neutral-actions" at bounding box center [104, 119] width 60 height 18
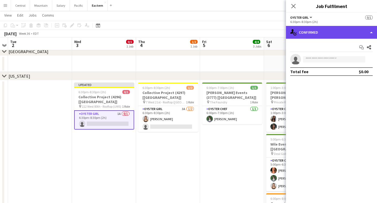
click at [298, 36] on div "single-neutral-actions-check-2 Confirmed" at bounding box center [331, 32] width 91 height 13
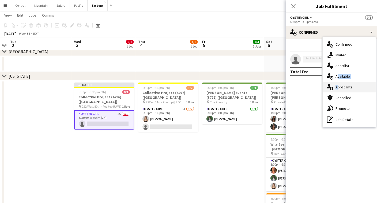
drag, startPoint x: 335, startPoint y: 76, endPoint x: 334, endPoint y: 86, distance: 10.4
click at [334, 86] on div "single-neutral-actions-check-2 Confirmed single-neutral-actions-share-1 Invited…" at bounding box center [348, 82] width 53 height 90
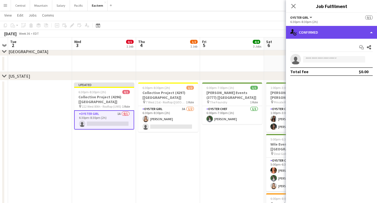
click at [335, 32] on div "single-neutral-actions-check-2 Confirmed" at bounding box center [331, 32] width 91 height 13
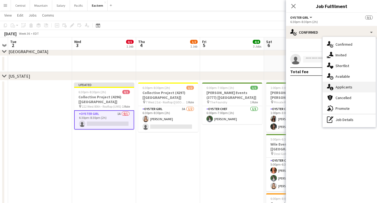
click at [336, 86] on div "single-neutral-actions-information Applicants" at bounding box center [348, 87] width 53 height 11
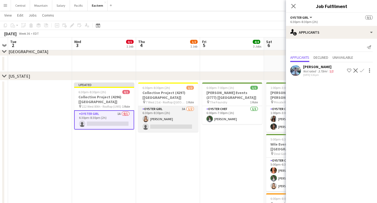
click at [166, 109] on app-card-role "Oyster Girl 3A [DATE] 6:30pm-8:30pm (2h) [PERSON_NAME] single-neutral-actions" at bounding box center [168, 119] width 60 height 26
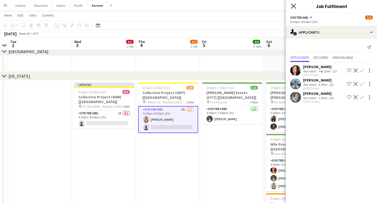
click at [295, 6] on icon "Close pop-in" at bounding box center [293, 5] width 5 height 5
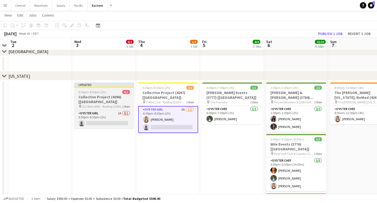
click at [90, 94] on span "6:30pm-8:30pm (2h)" at bounding box center [92, 92] width 28 height 4
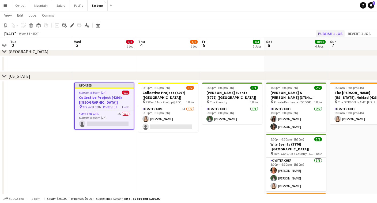
click at [338, 34] on button "Publish 1 job" at bounding box center [330, 33] width 29 height 7
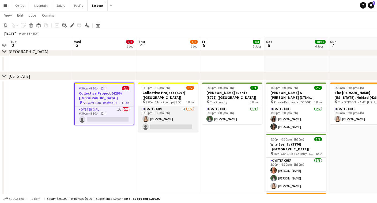
click at [159, 111] on app-card-role "Oyster Girl 3A [DATE] 6:30pm-8:30pm (2h) [PERSON_NAME] single-neutral-actions" at bounding box center [168, 119] width 60 height 26
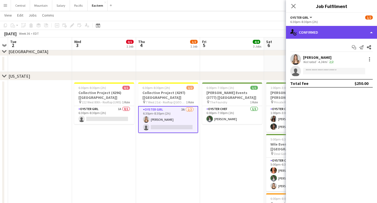
click at [336, 32] on div "single-neutral-actions-check-2 Confirmed" at bounding box center [331, 32] width 91 height 13
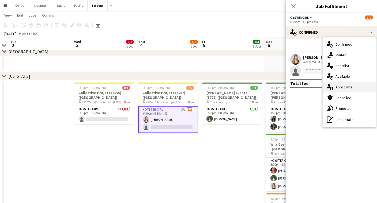
click at [348, 88] on div "single-neutral-actions-information Applicants" at bounding box center [348, 87] width 53 height 11
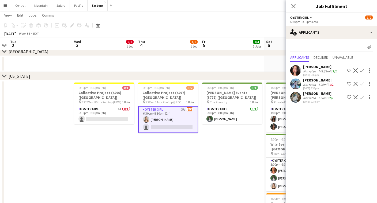
click at [361, 71] on app-icon "Confirm" at bounding box center [362, 70] width 4 height 4
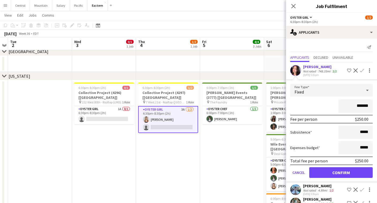
click at [336, 174] on button "Confirm" at bounding box center [340, 172] width 63 height 11
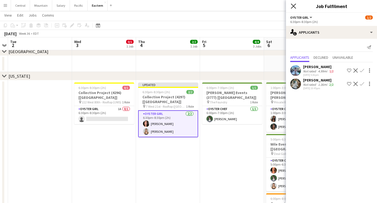
click at [292, 6] on icon "Close pop-in" at bounding box center [293, 5] width 5 height 5
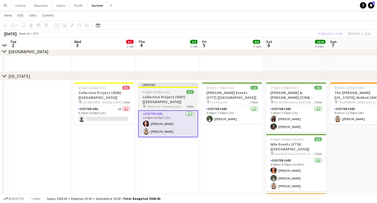
click at [168, 105] on span "7 West 21st - Rooftop ([GEOGRAPHIC_DATA])" at bounding box center [166, 107] width 40 height 4
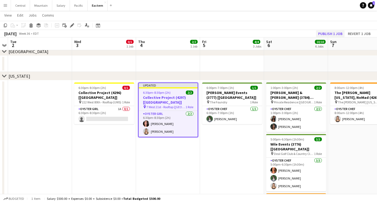
click at [337, 30] on button "Publish 1 job" at bounding box center [330, 33] width 29 height 7
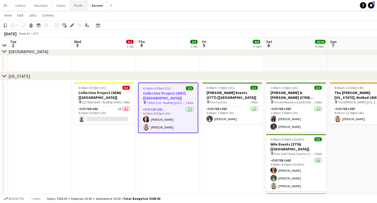
click at [73, 6] on button "Pacific Close" at bounding box center [79, 5] width 18 height 10
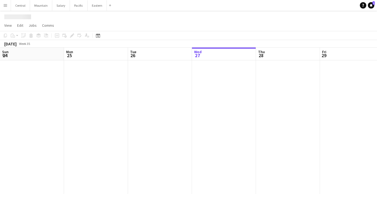
scroll to position [0, 128]
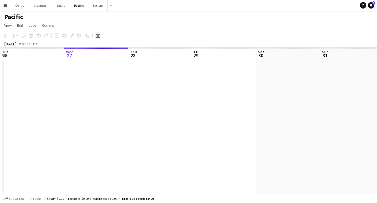
click at [98, 34] on icon "Date picker" at bounding box center [98, 35] width 4 height 4
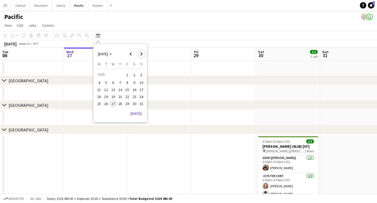
click at [142, 56] on span "Next month" at bounding box center [141, 54] width 11 height 11
click at [113, 89] on span "10" at bounding box center [113, 88] width 6 height 6
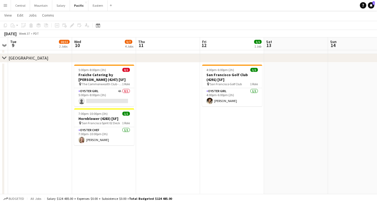
scroll to position [268, 0]
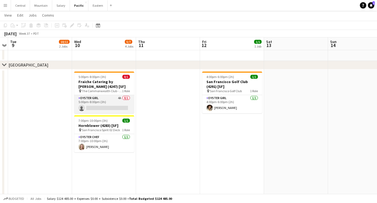
click at [104, 102] on app-card-role "Oyster Girl 4A 0/1 5:00pm-8:00pm (3h) single-neutral-actions" at bounding box center [104, 104] width 60 height 18
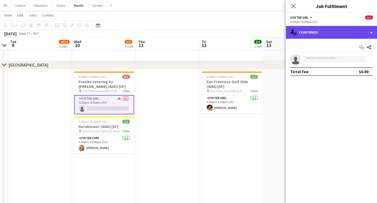
click at [308, 34] on div "single-neutral-actions-check-2 Confirmed" at bounding box center [331, 32] width 91 height 13
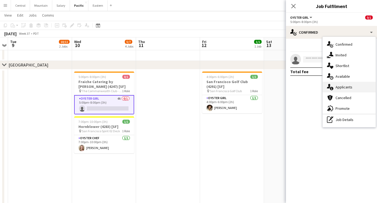
click at [337, 83] on div "single-neutral-actions-information Applicants" at bounding box center [348, 87] width 53 height 11
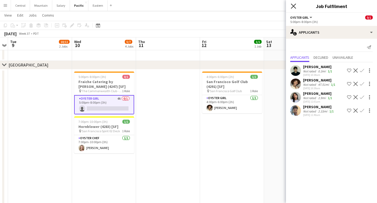
click at [293, 7] on icon at bounding box center [293, 5] width 5 height 5
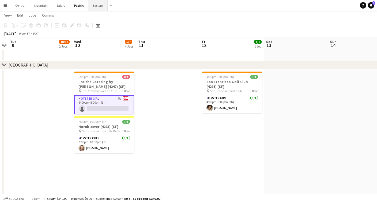
click at [93, 8] on button "Eastern Close" at bounding box center [97, 5] width 19 height 10
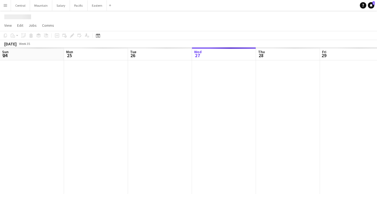
scroll to position [0, 128]
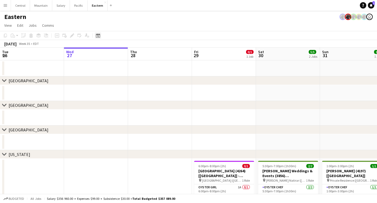
click at [99, 34] on icon at bounding box center [98, 35] width 4 height 4
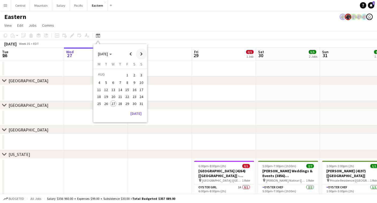
click at [141, 53] on span "Next month" at bounding box center [141, 54] width 11 height 11
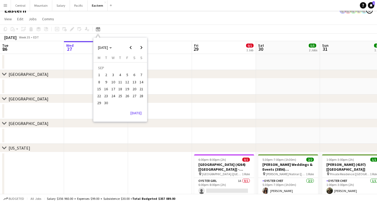
click at [127, 91] on span "19" at bounding box center [127, 89] width 6 height 6
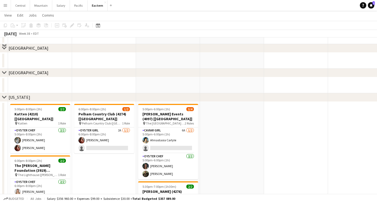
scroll to position [156, 0]
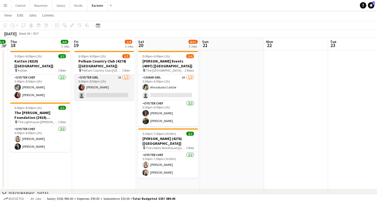
click at [124, 86] on app-card-role "Oyster Girl 2A [DATE] 6:00pm-8:00pm (2h) [PERSON_NAME] single-neutral-actions" at bounding box center [104, 88] width 60 height 26
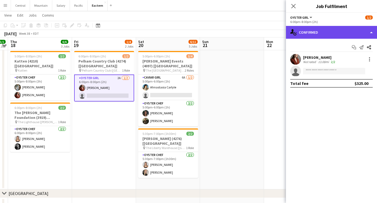
click at [307, 36] on div "single-neutral-actions-check-2 Confirmed" at bounding box center [331, 32] width 91 height 13
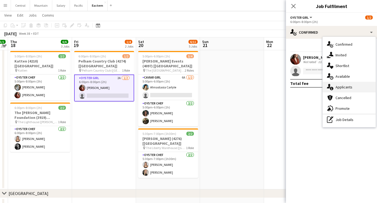
click at [332, 87] on icon "single-neutral-actions-information" at bounding box center [330, 87] width 6 height 6
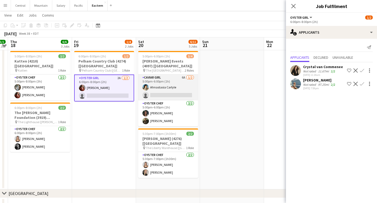
click at [178, 81] on app-card-role "Caviar Girl 6A [DATE] 5:00pm-6:00pm (1h) Ahnastasia Carlyle single-neutral-acti…" at bounding box center [168, 88] width 60 height 26
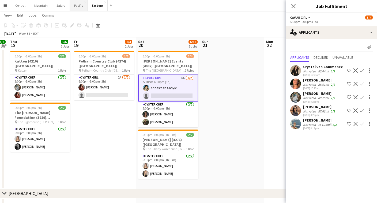
click at [76, 3] on button "Pacific Close" at bounding box center [79, 5] width 18 height 10
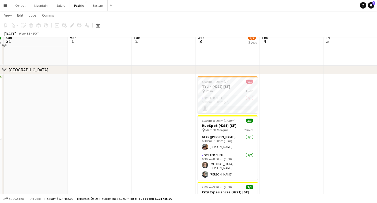
scroll to position [189, 0]
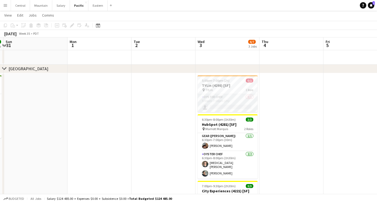
click at [220, 106] on app-card-role "Oyster Chef 0/1 5:00pm-7:00pm (2h) single-neutral-actions" at bounding box center [227, 103] width 60 height 18
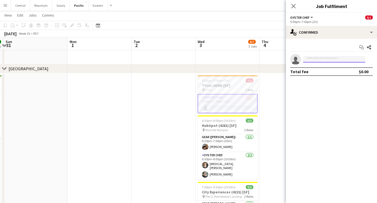
click at [322, 59] on input at bounding box center [334, 59] width 62 height 6
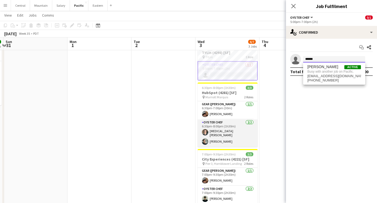
scroll to position [220, 0]
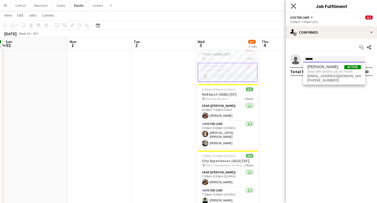
type input "******"
click at [294, 5] on icon at bounding box center [293, 5] width 5 height 5
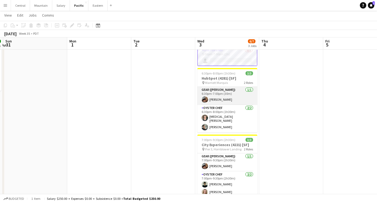
scroll to position [236, 0]
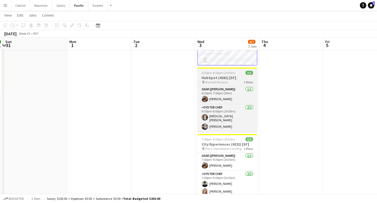
click at [238, 75] on h3 "HubSpot (4281) [SF]" at bounding box center [227, 77] width 60 height 5
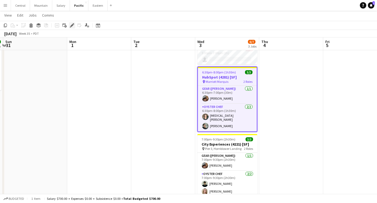
click at [73, 24] on icon "Edit" at bounding box center [72, 25] width 4 height 4
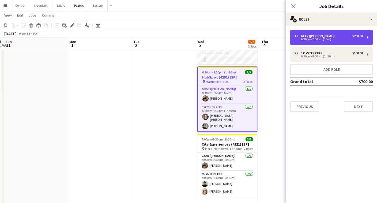
click at [314, 39] on div "6:30pm-7:00pm (30m)" at bounding box center [328, 39] width 68 height 3
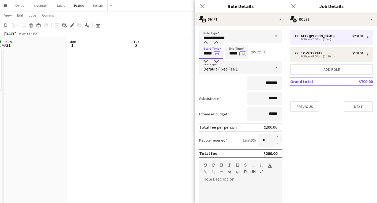
click at [205, 52] on input "*****" at bounding box center [211, 51] width 24 height 13
click at [210, 54] on input "*****" at bounding box center [211, 51] width 24 height 13
type input "*****"
click at [231, 54] on input "*****" at bounding box center [237, 51] width 24 height 13
type input "*****"
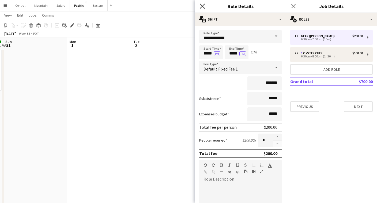
click at [203, 8] on icon "Close pop-in" at bounding box center [202, 5] width 5 height 5
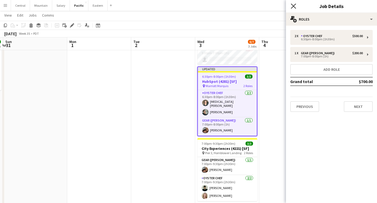
click at [295, 5] on icon "Close pop-in" at bounding box center [293, 5] width 5 height 5
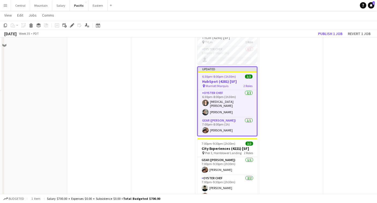
scroll to position [222, 0]
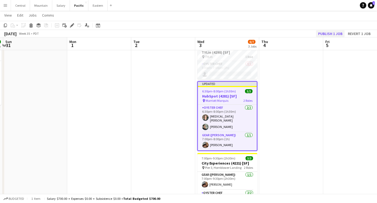
click at [327, 32] on button "Publish 1 job" at bounding box center [330, 33] width 29 height 7
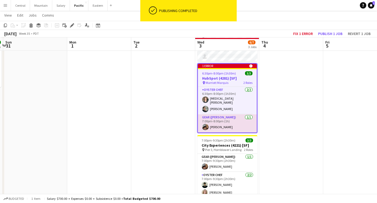
scroll to position [240, 0]
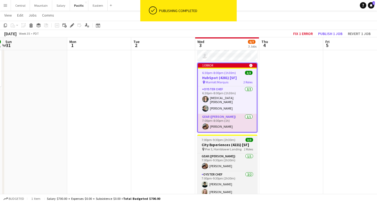
click at [214, 143] on h3 "City Experiences (4221) [SF]" at bounding box center [227, 145] width 60 height 5
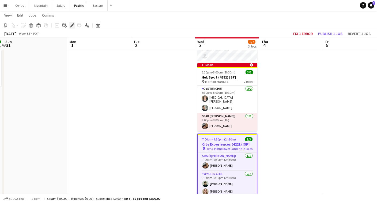
click at [72, 27] on icon "Edit" at bounding box center [72, 25] width 4 height 4
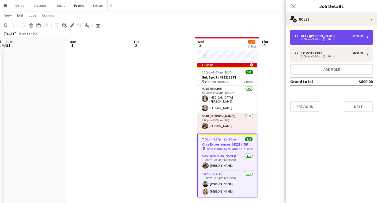
click at [316, 40] on div "7:00pm-9:30pm (2h30m)" at bounding box center [328, 39] width 68 height 3
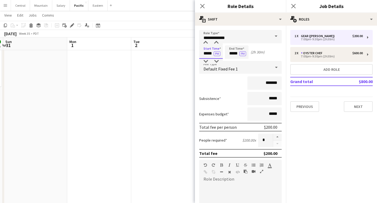
click at [206, 54] on input "*****" at bounding box center [211, 51] width 24 height 13
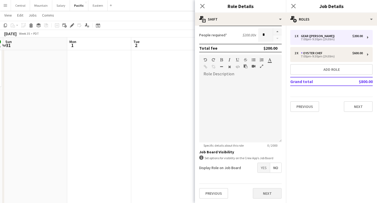
scroll to position [105, 0]
type input "*****"
click at [272, 192] on button "Next" at bounding box center [267, 193] width 29 height 11
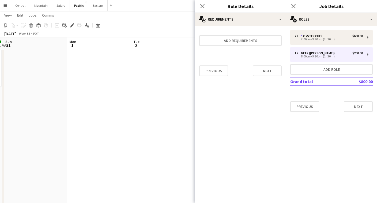
scroll to position [0, 0]
click at [267, 71] on button "Next" at bounding box center [267, 71] width 29 height 11
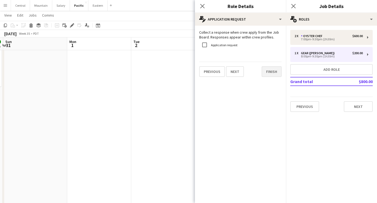
click at [269, 72] on button "Finish" at bounding box center [271, 71] width 20 height 11
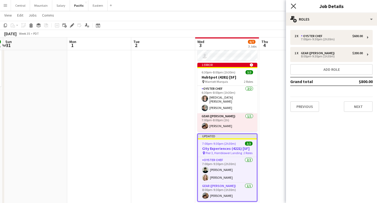
click at [292, 5] on icon at bounding box center [293, 5] width 5 height 5
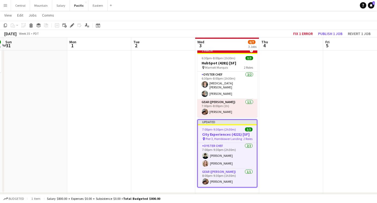
scroll to position [255, 0]
click at [239, 133] on h3 "City Experiences (4221) [SF]" at bounding box center [227, 134] width 59 height 5
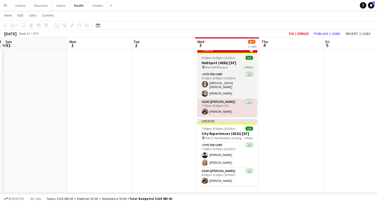
click at [227, 68] on span "Marriott Marquis" at bounding box center [216, 67] width 23 height 4
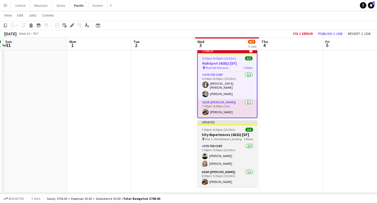
click at [210, 137] on span "Pier 3, Hornblower Landing" at bounding box center [223, 139] width 36 height 4
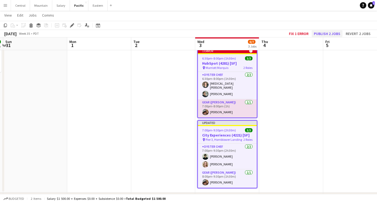
click at [325, 33] on button "Publish 2 jobs" at bounding box center [326, 33] width 31 height 7
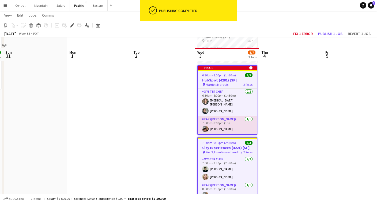
scroll to position [235, 0]
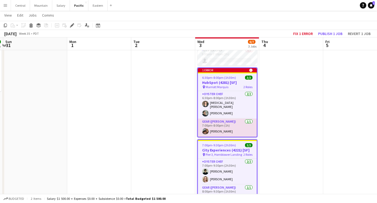
click at [229, 83] on h3 "HubSpot (4281) [SF]" at bounding box center [227, 82] width 59 height 5
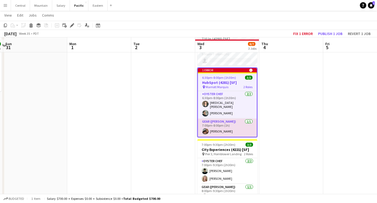
scroll to position [240, 0]
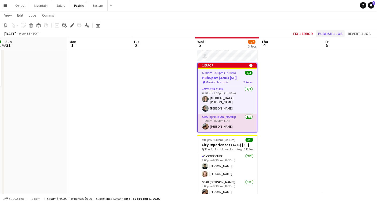
click at [329, 32] on button "Publish 1 job" at bounding box center [330, 33] width 29 height 7
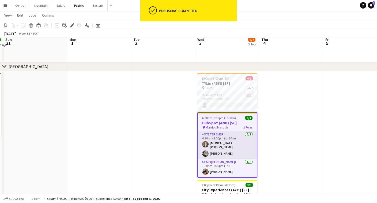
scroll to position [189, 0]
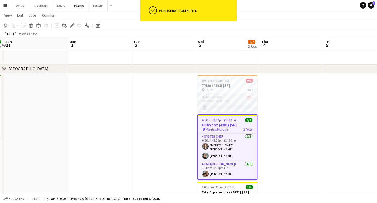
click at [241, 105] on app-card-role "Oyster Chef 0/1 5:00pm-7:00pm (2h) single-neutral-actions" at bounding box center [227, 103] width 60 height 18
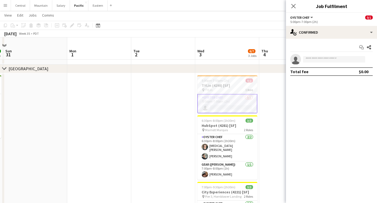
scroll to position [201, 0]
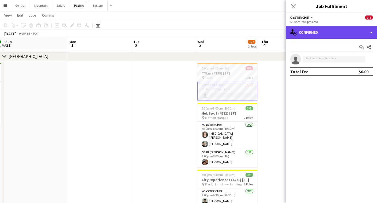
click at [306, 33] on div "single-neutral-actions-check-2 Confirmed" at bounding box center [331, 32] width 91 height 13
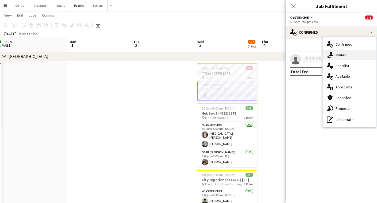
click at [340, 55] on div "single-neutral-actions-share-1 Invited" at bounding box center [348, 55] width 53 height 11
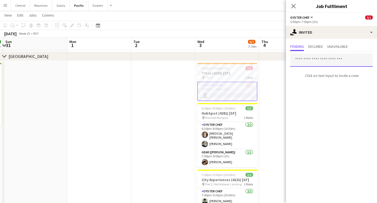
click at [321, 62] on input "text" at bounding box center [331, 60] width 82 height 13
type input "*****"
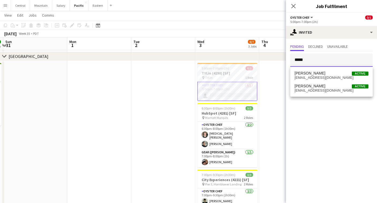
drag, startPoint x: 306, startPoint y: 60, endPoint x: 276, endPoint y: 60, distance: 30.5
click at [276, 60] on body "Menu Boards Boards Boards All jobs Status Workforce Workforce My Workforce Recr…" at bounding box center [188, 39] width 377 height 481
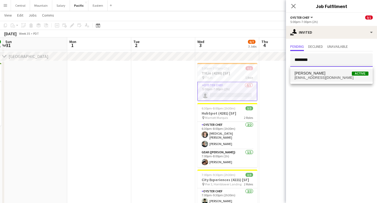
type input "********"
drag, startPoint x: 310, startPoint y: 69, endPoint x: 312, endPoint y: 71, distance: 3.0
click at [312, 71] on span "[PERSON_NAME]" at bounding box center [309, 73] width 31 height 5
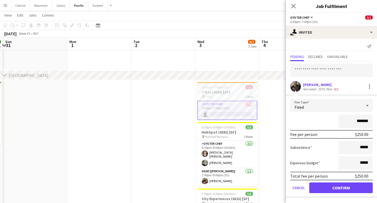
scroll to position [1, 0]
click at [294, 189] on button "Cancel" at bounding box center [298, 188] width 17 height 11
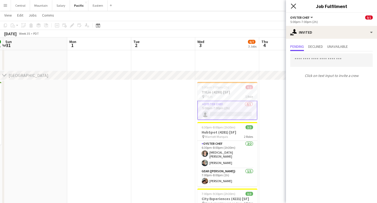
click at [295, 7] on icon "Close pop-in" at bounding box center [293, 5] width 5 height 5
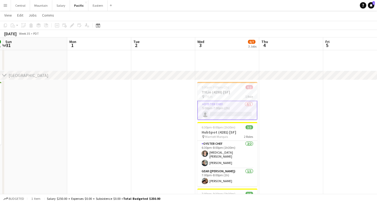
click at [240, 104] on app-card-role "Oyster Chef 0/1 5:00pm-7:00pm (2h) single-neutral-actions" at bounding box center [227, 110] width 60 height 19
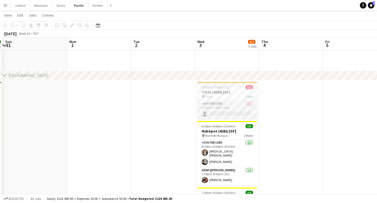
click at [229, 111] on app-card-role "Oyster Chef 0/1 5:00pm-7:00pm (2h) single-neutral-actions" at bounding box center [227, 110] width 60 height 18
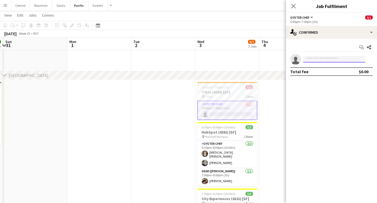
click at [323, 62] on input at bounding box center [334, 59] width 62 height 6
click at [291, 5] on icon "Close pop-in" at bounding box center [293, 5] width 5 height 5
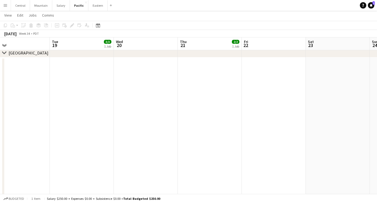
scroll to position [0, 125]
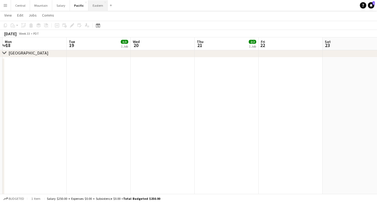
click at [95, 9] on button "Eastern Close" at bounding box center [97, 5] width 19 height 10
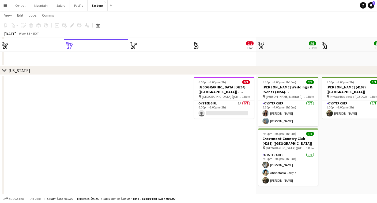
scroll to position [89, 0]
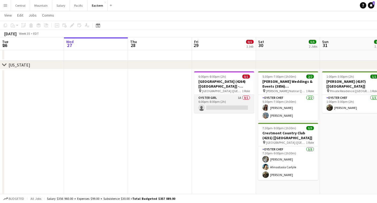
click at [233, 100] on app-card-role "Oyster Girl 1A 0/1 6:00pm-8:00pm (2h) single-neutral-actions" at bounding box center [224, 104] width 60 height 18
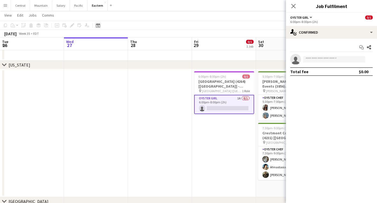
click at [101, 23] on div "Date picker" at bounding box center [98, 25] width 6 height 6
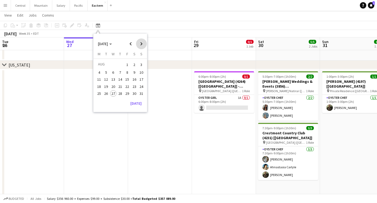
click at [146, 44] on span "Next month" at bounding box center [141, 44] width 11 height 11
click at [114, 70] on span "3" at bounding box center [113, 71] width 6 height 6
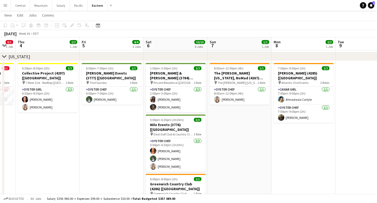
scroll to position [183, 0]
click at [9, 5] on button "Menu" at bounding box center [5, 5] width 11 height 11
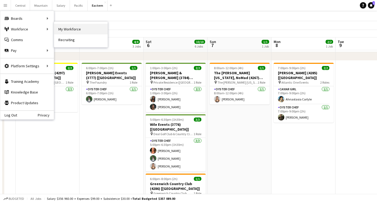
click at [72, 32] on link "My Workforce" at bounding box center [81, 29] width 54 height 11
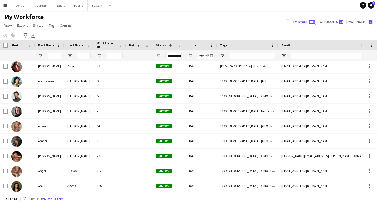
scroll to position [968, 0]
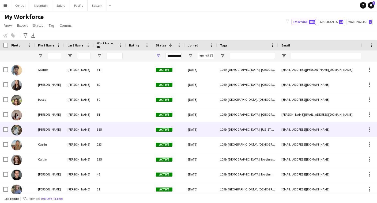
click at [80, 130] on div "[PERSON_NAME]" at bounding box center [78, 129] width 29 height 15
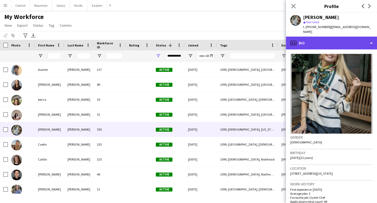
click at [316, 41] on div "profile Bio" at bounding box center [331, 43] width 91 height 13
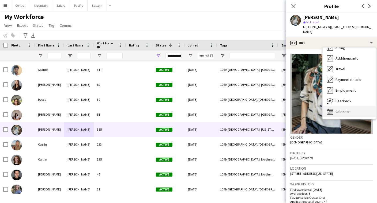
click at [338, 109] on span "Calendar" at bounding box center [342, 111] width 14 height 5
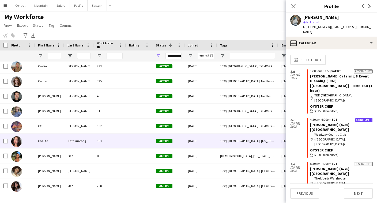
click at [86, 144] on div "Natakuatong" at bounding box center [78, 141] width 29 height 15
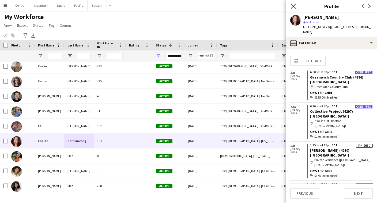
click at [295, 7] on icon "Close pop-in" at bounding box center [293, 5] width 5 height 5
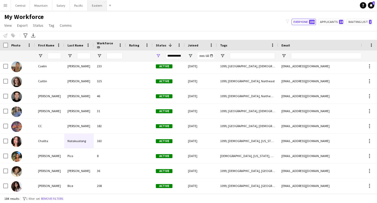
click at [96, 6] on button "Eastern Close" at bounding box center [96, 5] width 19 height 10
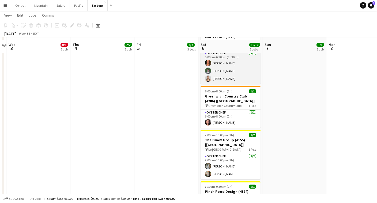
scroll to position [274, 0]
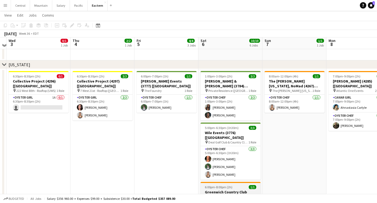
scroll to position [174, 0]
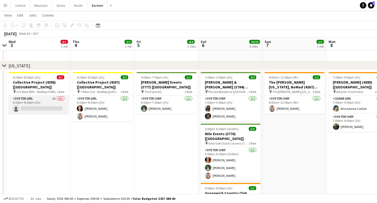
click at [49, 96] on app-card-role "Oyster Girl 1A 0/1 6:30pm-8:30pm (2h) single-neutral-actions" at bounding box center [39, 105] width 60 height 18
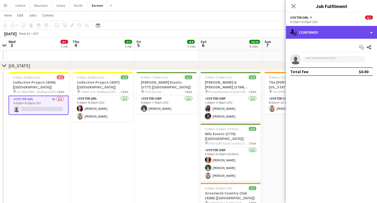
click at [303, 29] on div "single-neutral-actions-check-2 Confirmed" at bounding box center [331, 32] width 91 height 13
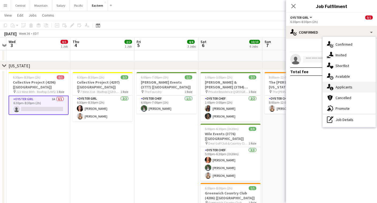
click at [331, 86] on icon "single-neutral-actions-information" at bounding box center [330, 87] width 6 height 6
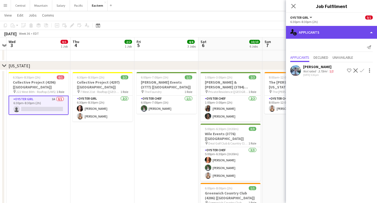
click at [325, 35] on div "single-neutral-actions-information Applicants" at bounding box center [331, 32] width 91 height 13
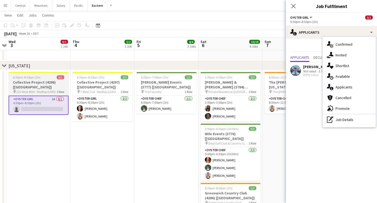
click at [28, 90] on span "222 West 80th - Rooftop (UWS)" at bounding box center [35, 92] width 39 height 4
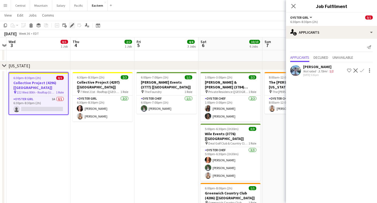
click at [72, 25] on icon at bounding box center [71, 25] width 3 height 3
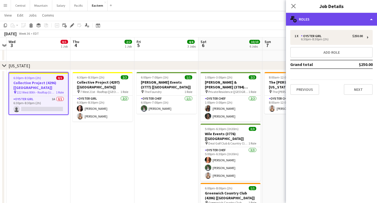
click at [323, 15] on div "multiple-users-add Roles" at bounding box center [331, 19] width 91 height 13
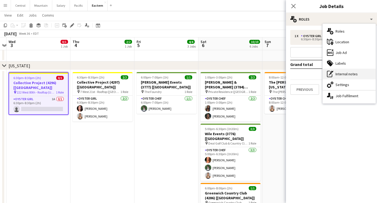
click at [339, 75] on div "pen-write Internal notes" at bounding box center [348, 74] width 53 height 11
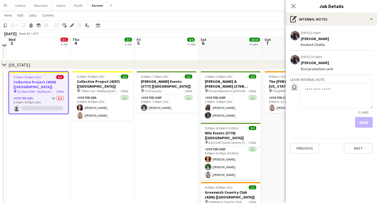
scroll to position [171, 0]
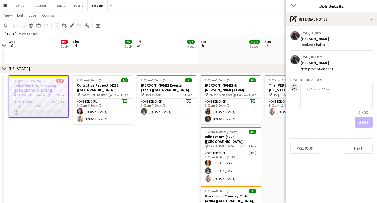
click at [50, 99] on app-card-role "Oyster Girl 1A 0/1 6:30pm-8:30pm (2h) single-neutral-actions" at bounding box center [38, 108] width 59 height 18
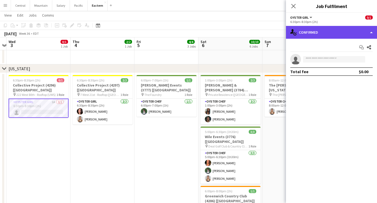
click at [301, 37] on div "single-neutral-actions-check-2 Confirmed" at bounding box center [331, 32] width 91 height 13
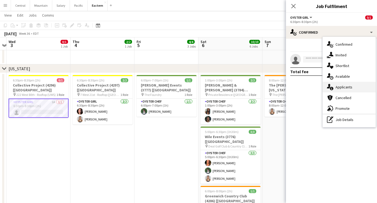
click at [339, 91] on div "single-neutral-actions-information Applicants" at bounding box center [348, 87] width 53 height 11
